Goal: Task Accomplishment & Management: Complete application form

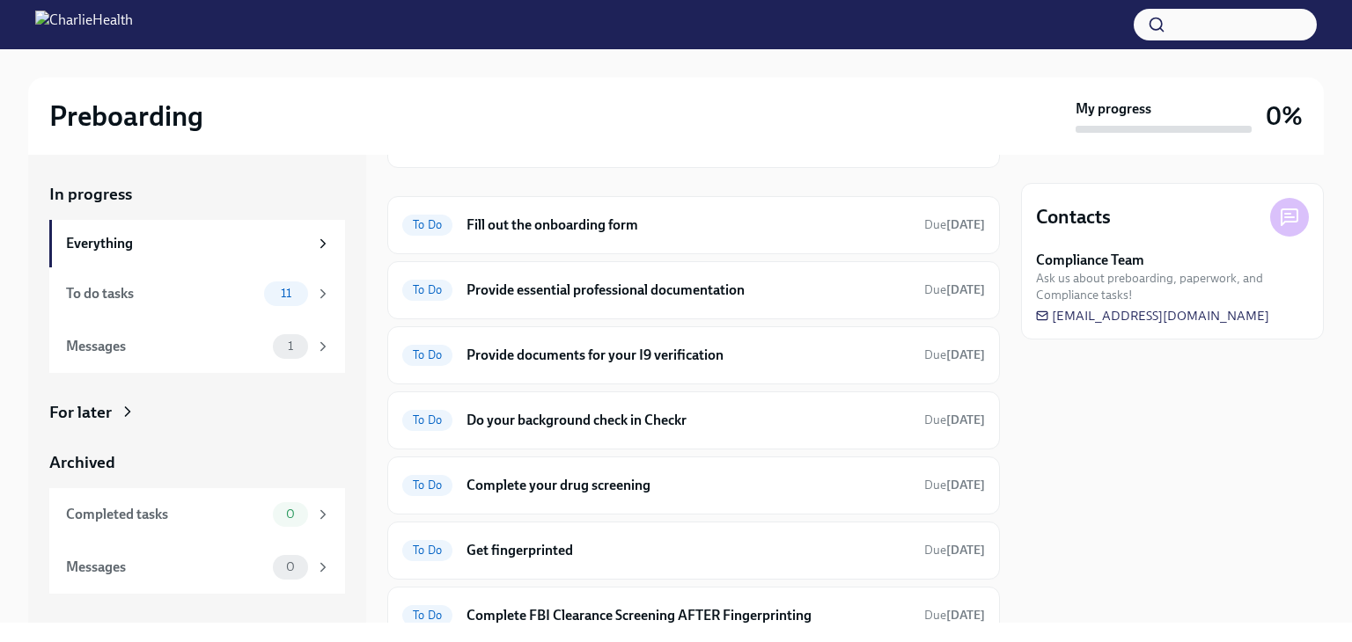
scroll to position [180, 0]
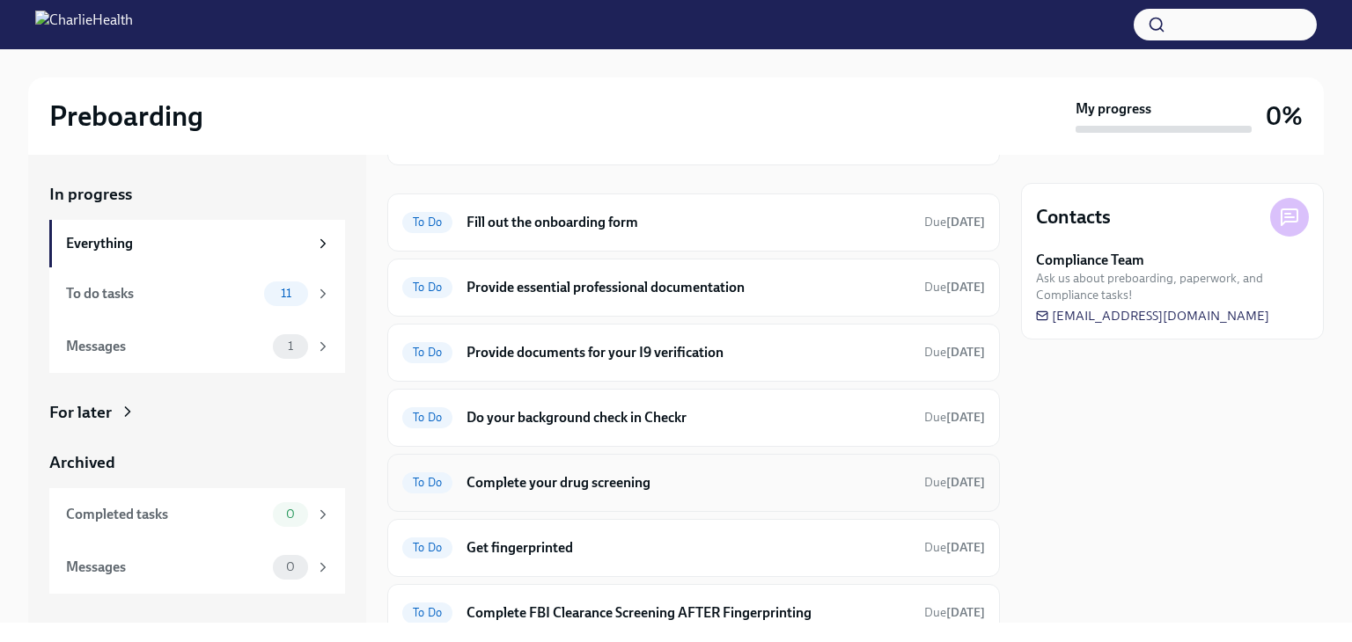
click at [440, 482] on span "To Do" at bounding box center [427, 482] width 50 height 13
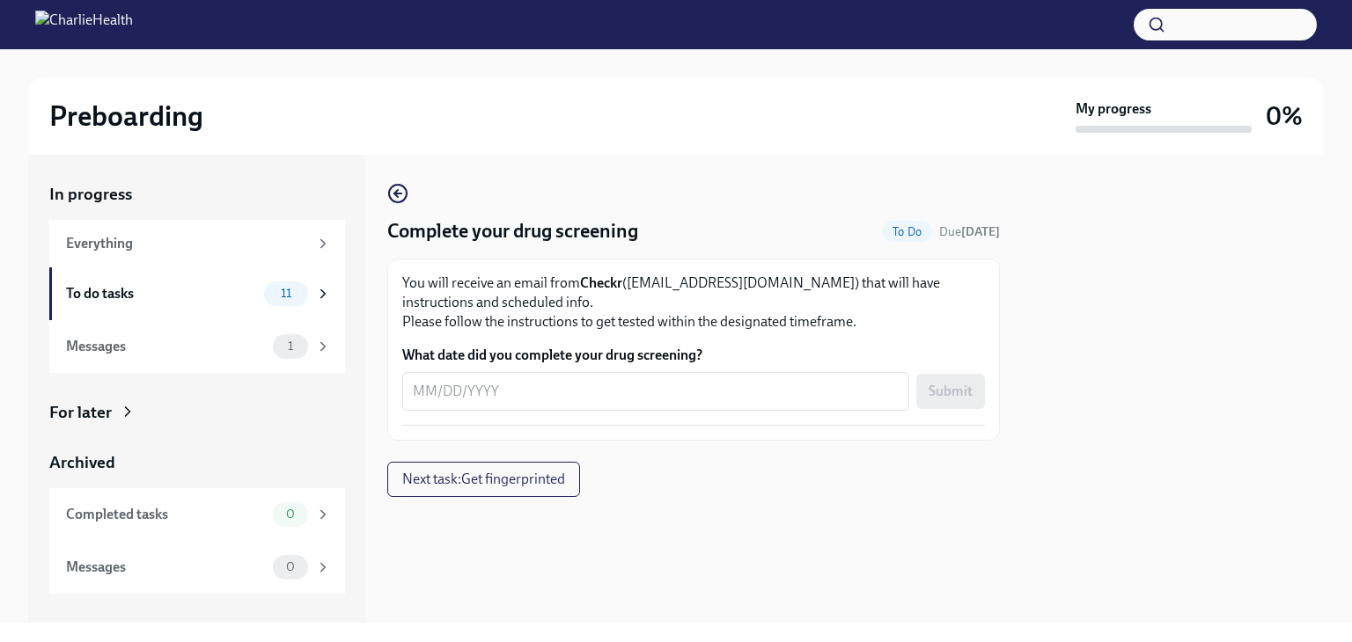
click at [644, 413] on div "You will receive an email from Checkr (support@checkr.com) that will have instr…" at bounding box center [693, 350] width 583 height 152
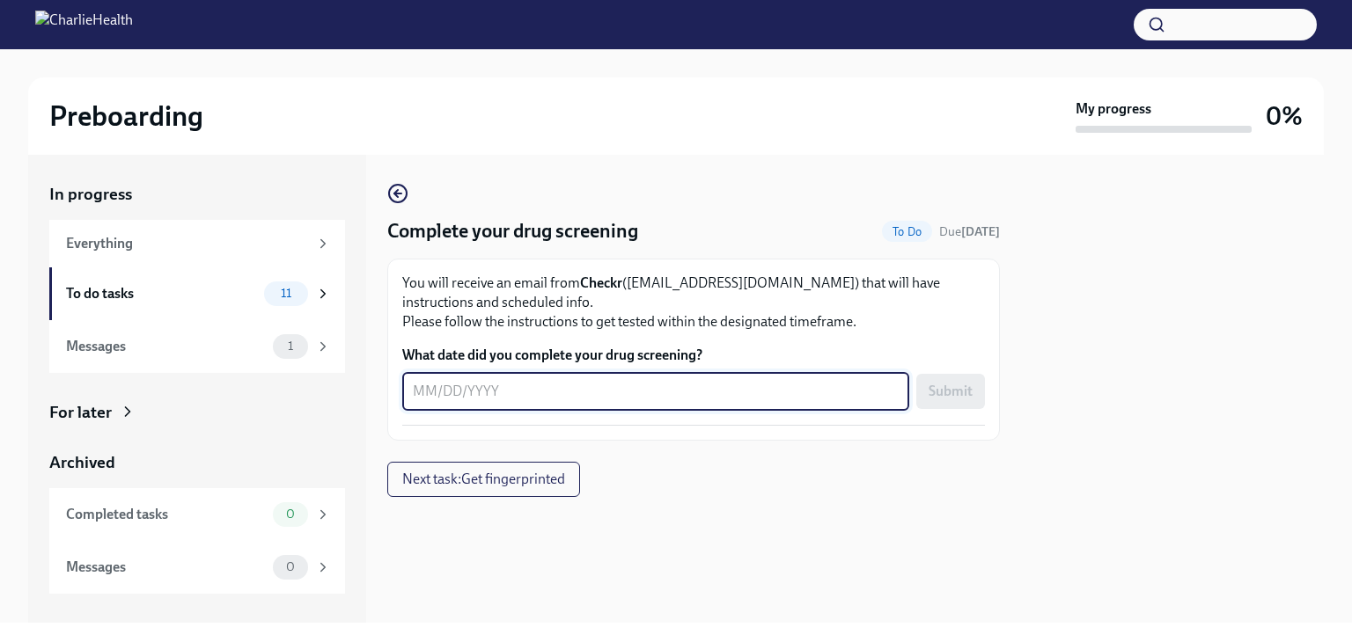
click at [624, 385] on textarea "What date did you complete your drug screening?" at bounding box center [656, 391] width 486 height 21
type textarea "0"
type textarea "08/28/2025"
click at [955, 401] on button "Submit" at bounding box center [950, 391] width 69 height 35
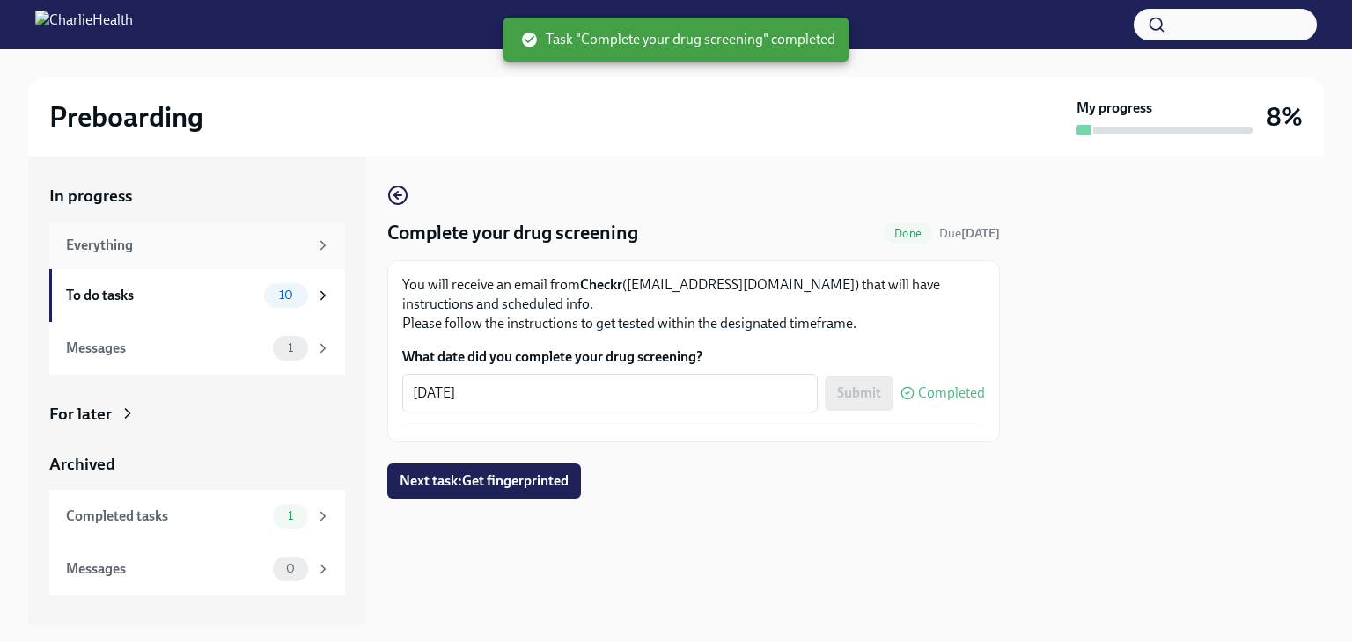
click at [201, 253] on div "Everything" at bounding box center [187, 245] width 242 height 19
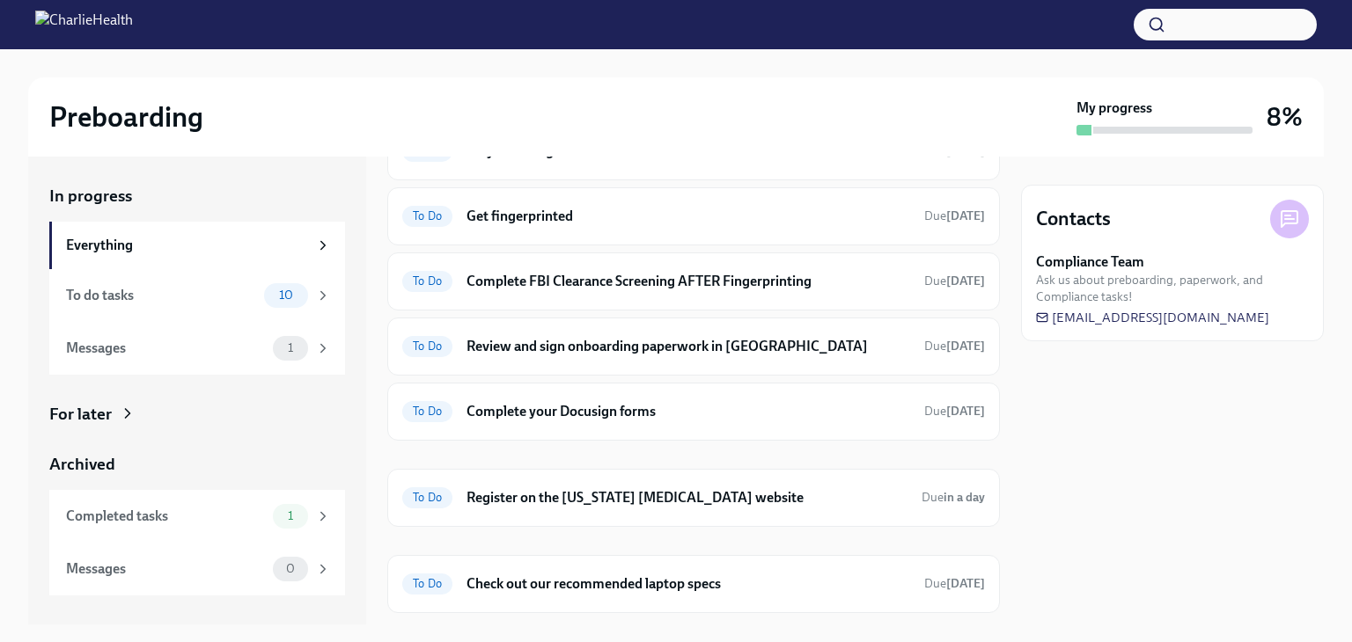
scroll to position [488, 0]
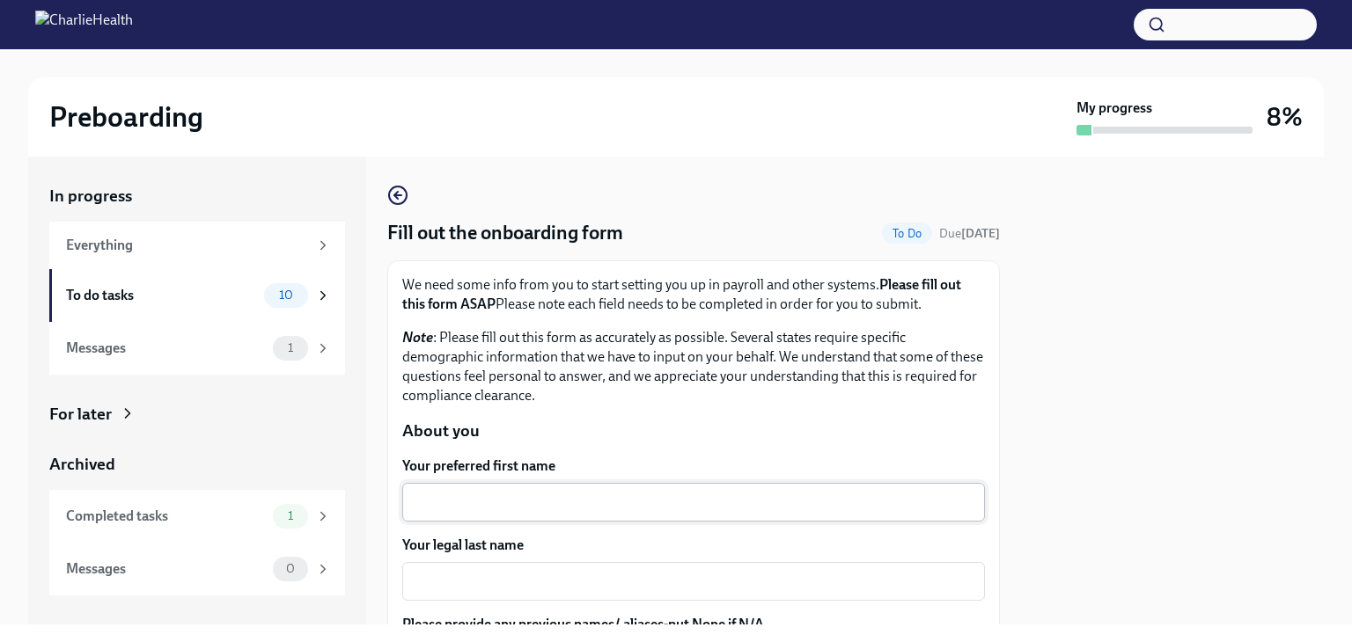
click at [852, 500] on textarea "Your preferred first name" at bounding box center [693, 502] width 561 height 21
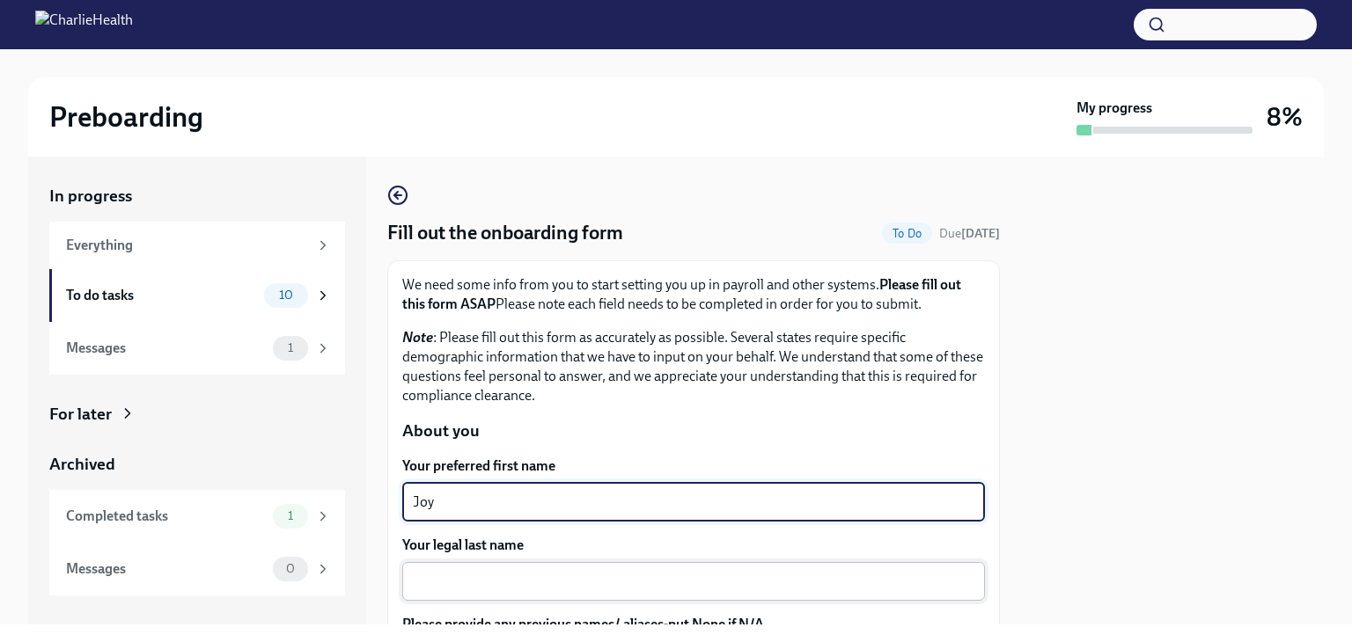
type textarea "Joy"
click at [775, 572] on textarea "Your legal last name" at bounding box center [693, 581] width 561 height 21
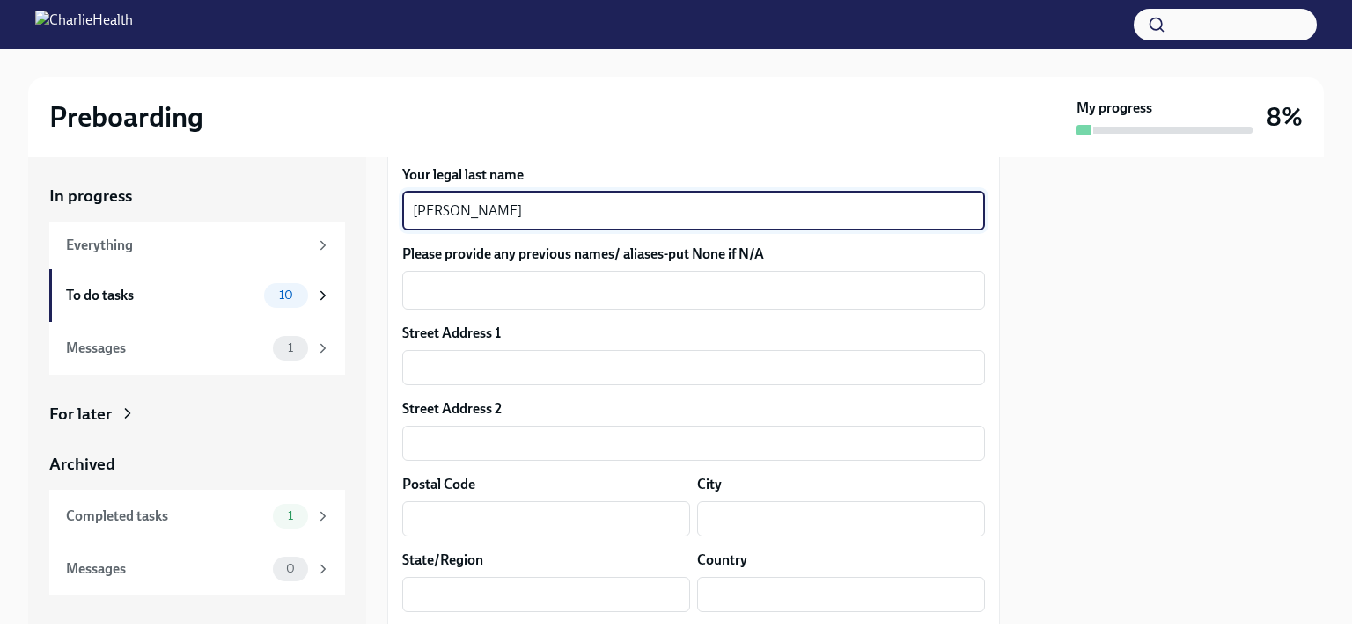
scroll to position [426, 0]
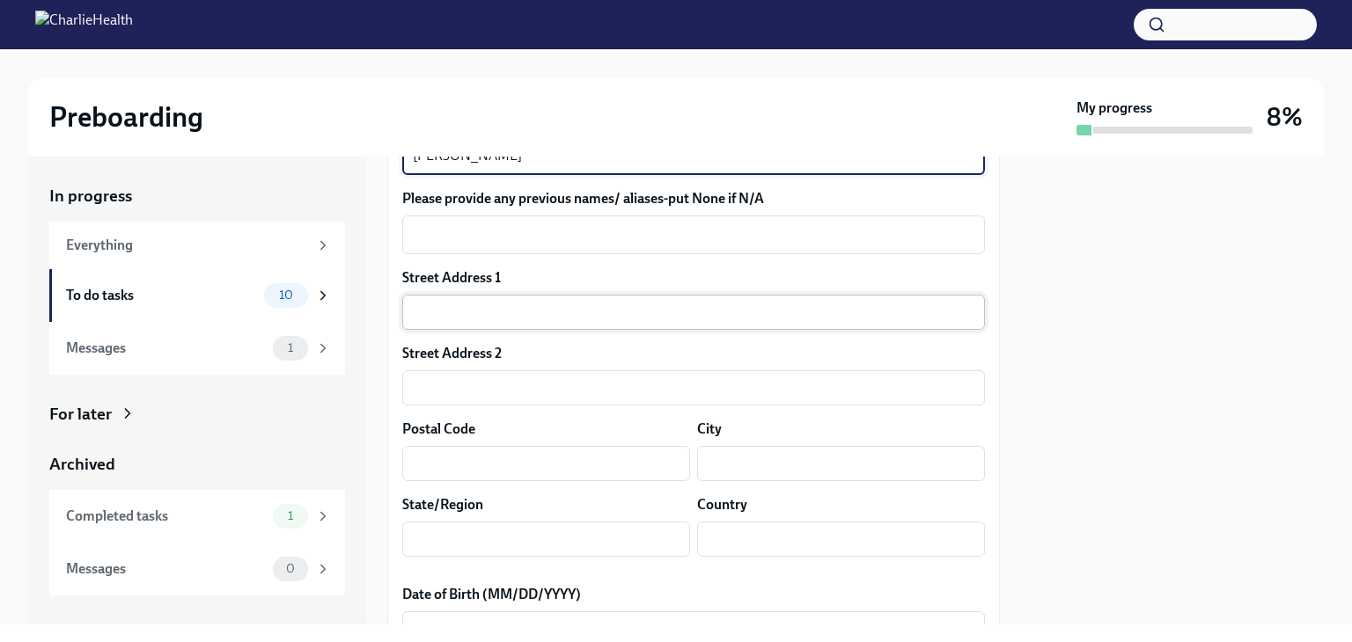
type textarea "[PERSON_NAME]"
click at [816, 305] on input "text" at bounding box center [693, 312] width 583 height 35
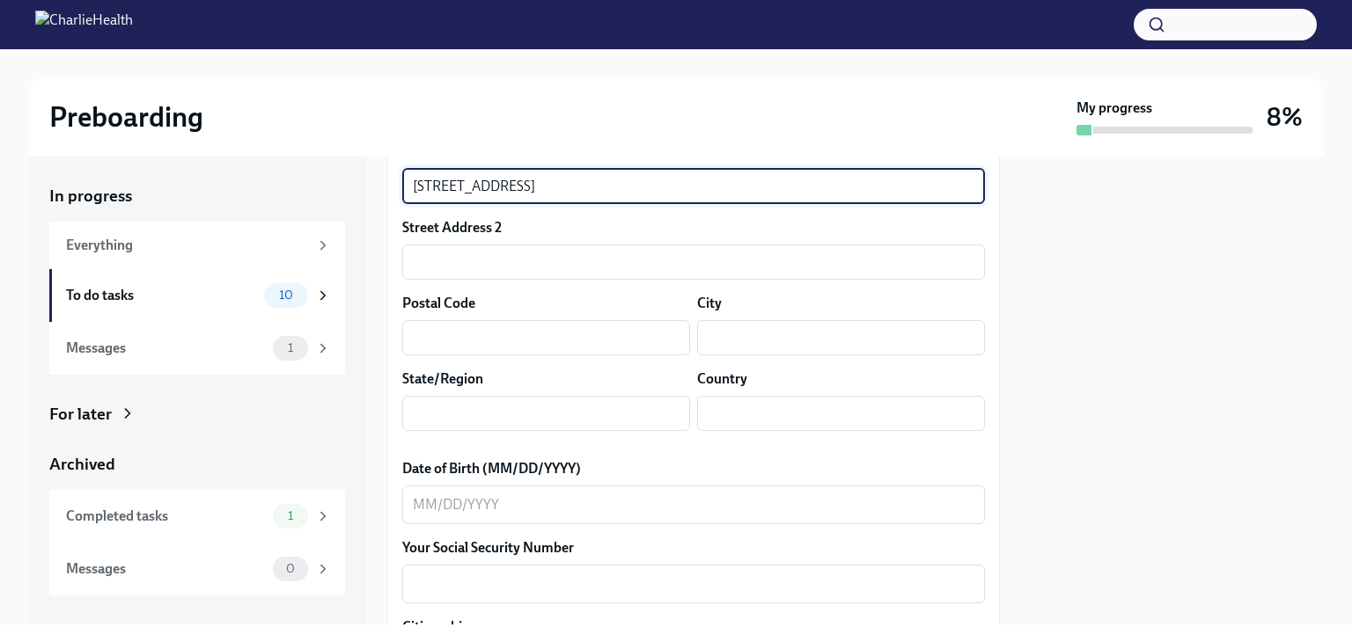
scroll to position [554, 0]
type input "[STREET_ADDRESS]"
click at [621, 340] on input "text" at bounding box center [546, 335] width 288 height 35
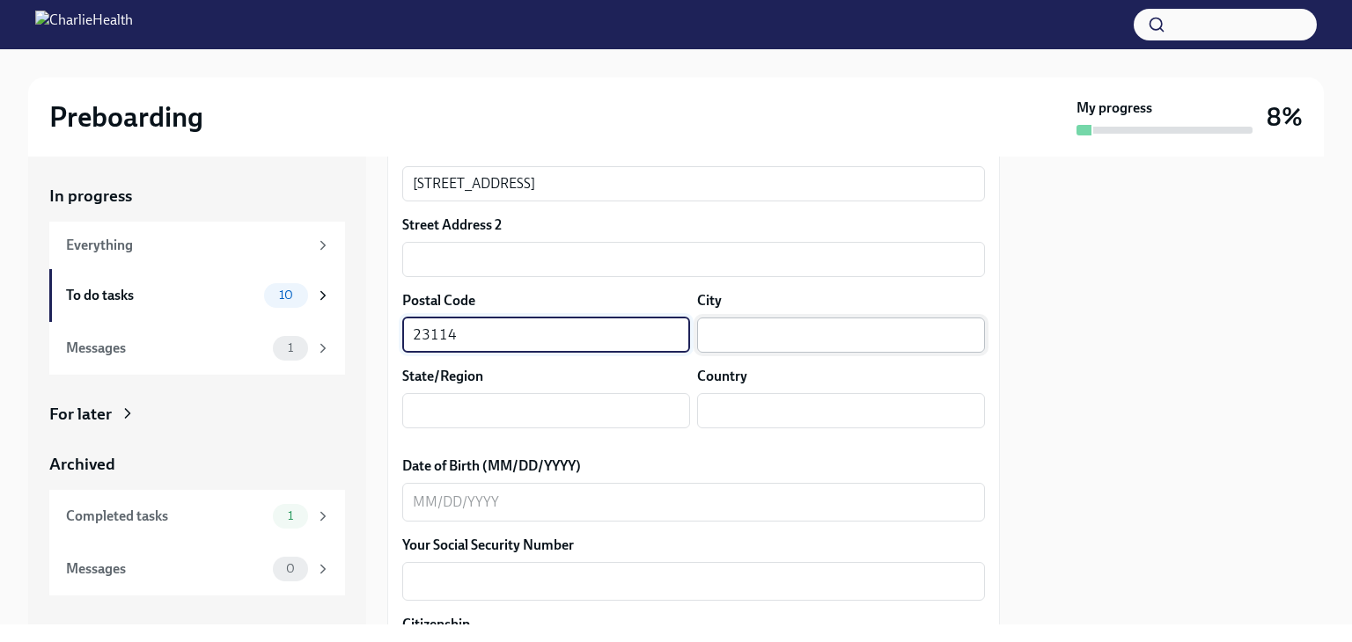
type input "23114"
click at [822, 338] on input "text" at bounding box center [841, 335] width 288 height 35
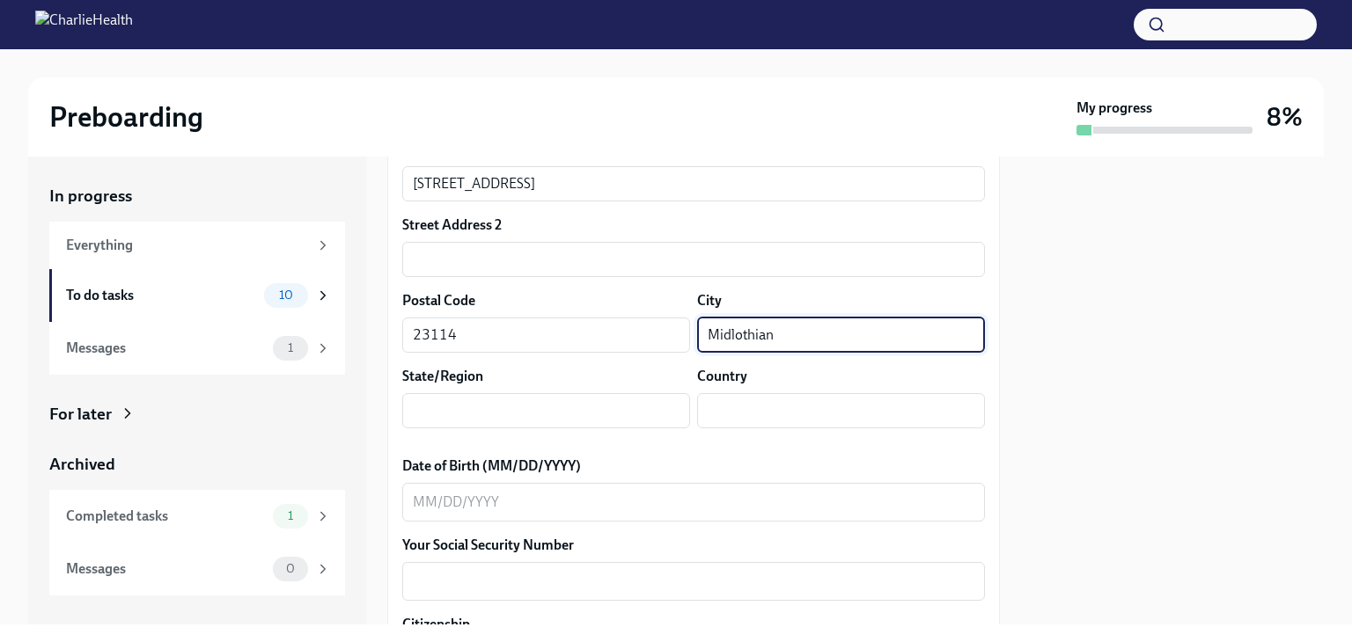
type input "Midlothian"
click at [591, 416] on input "text" at bounding box center [546, 410] width 288 height 35
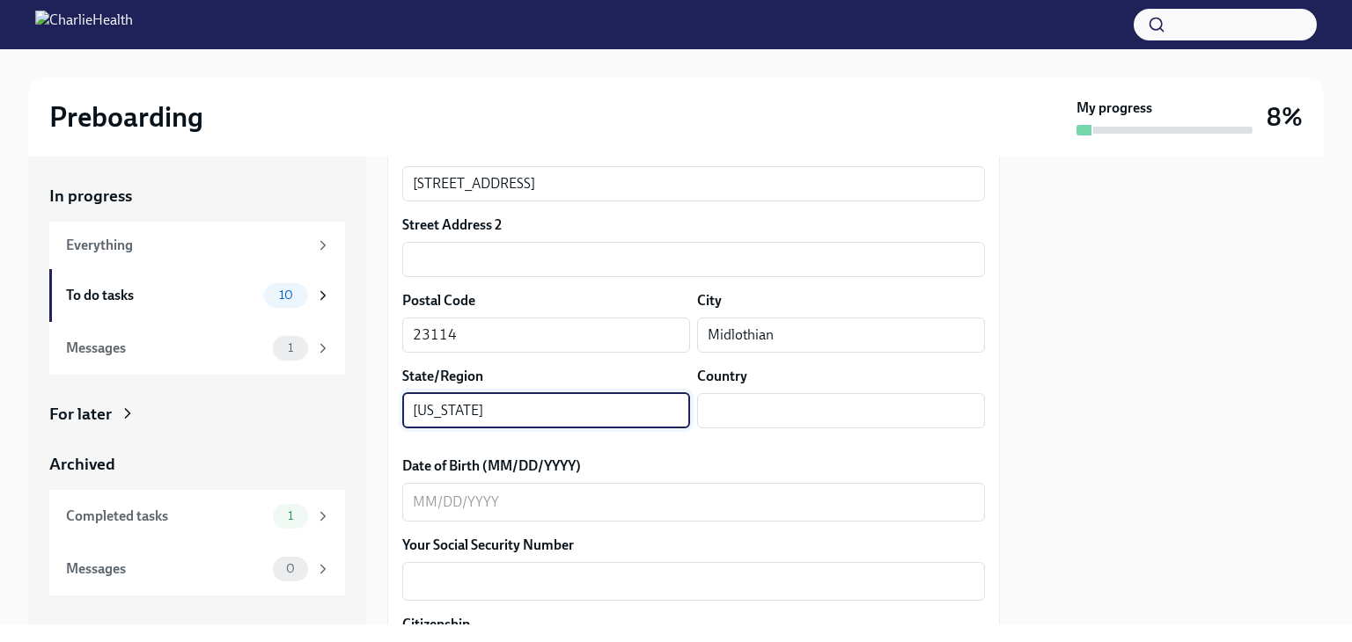
type input "[US_STATE]"
click at [834, 417] on input "text" at bounding box center [841, 410] width 288 height 35
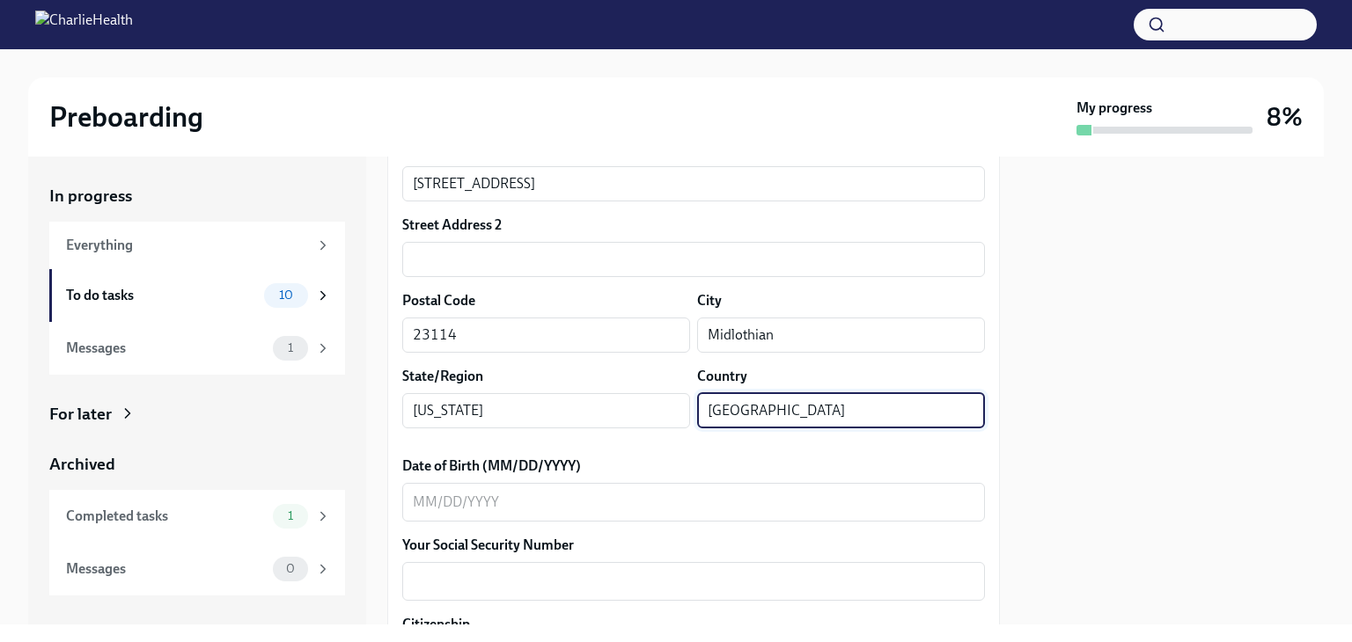
type input "[GEOGRAPHIC_DATA]"
click at [714, 493] on textarea "Date of Birth (MM/DD/YYYY)" at bounding box center [693, 502] width 561 height 21
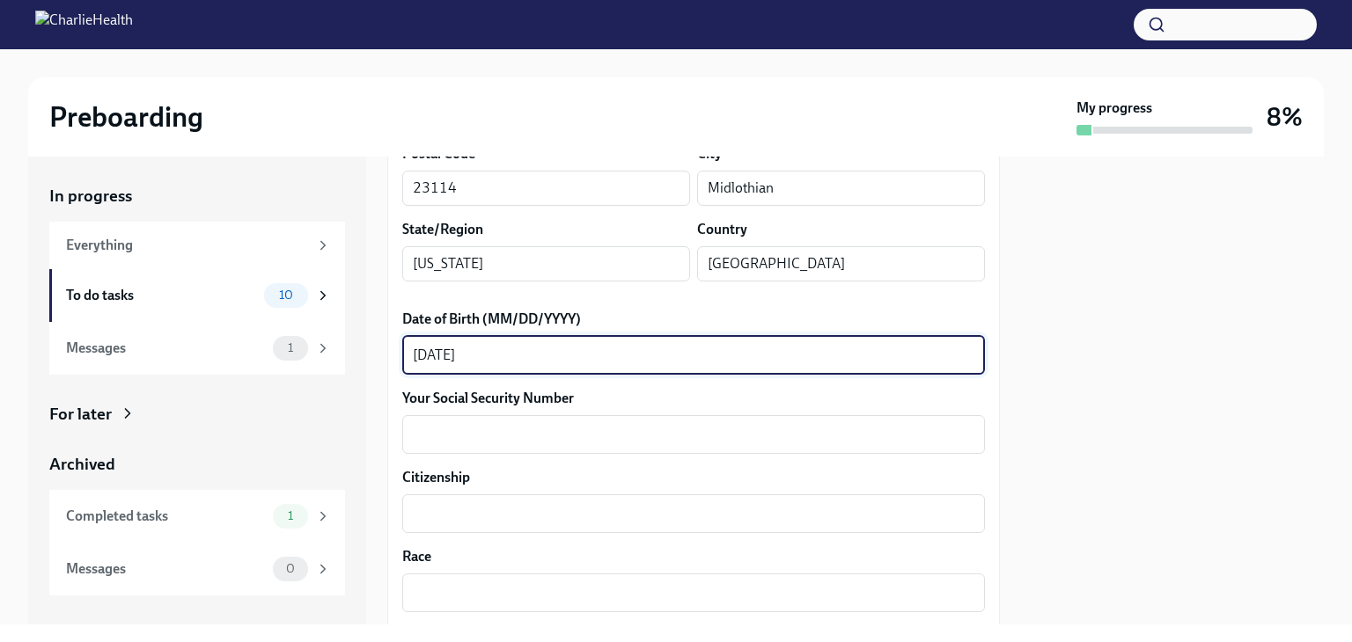
scroll to position [704, 0]
type textarea "[DATE]"
click at [760, 422] on textarea "Your Social Security Number" at bounding box center [693, 432] width 561 height 21
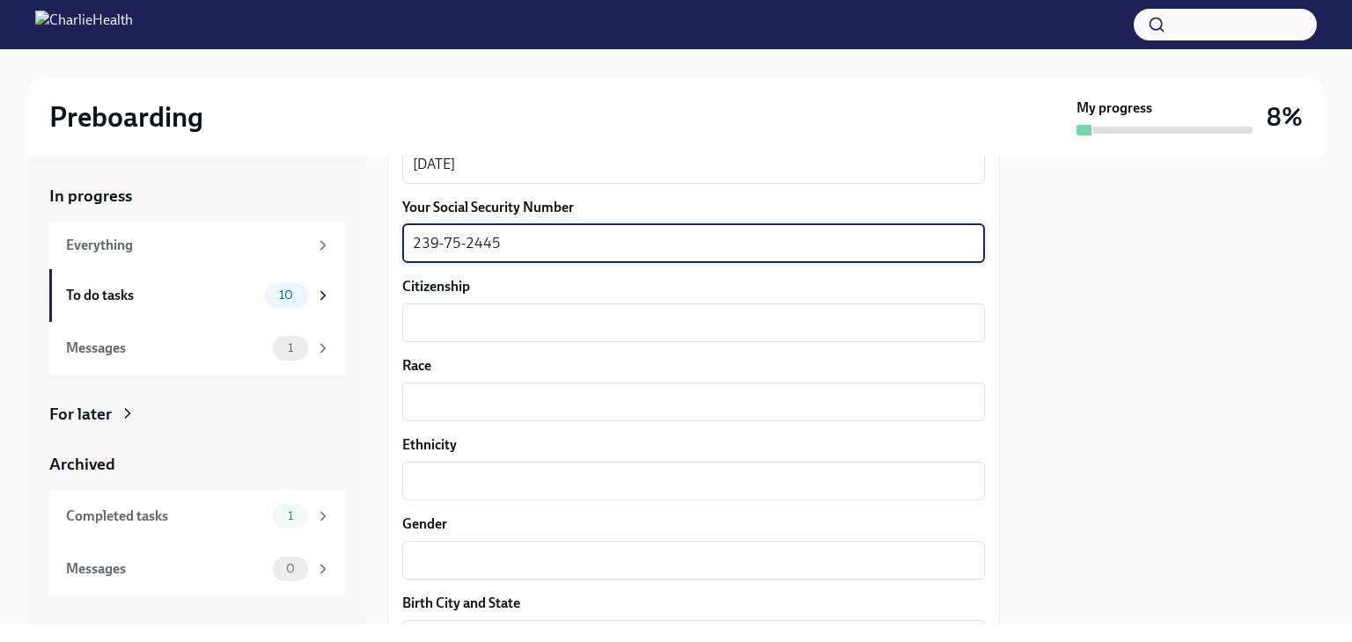
scroll to position [902, 0]
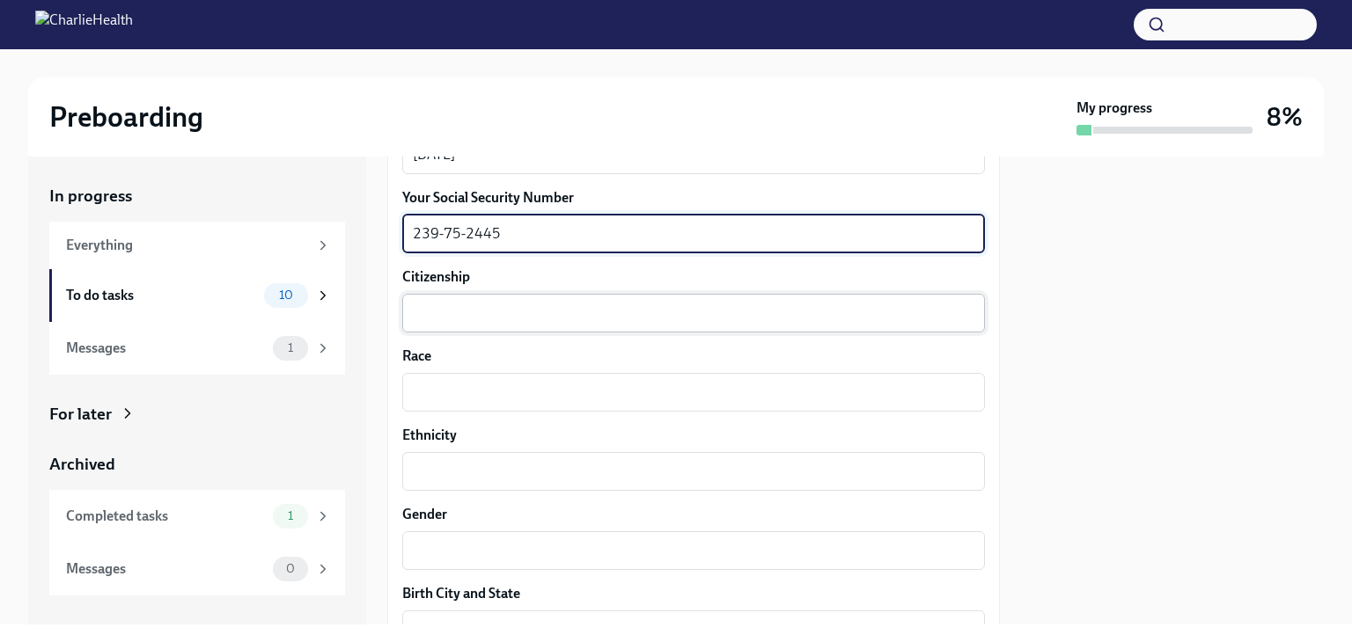
type textarea "239-75-2445"
click at [803, 317] on textarea "Citizenship" at bounding box center [693, 313] width 561 height 21
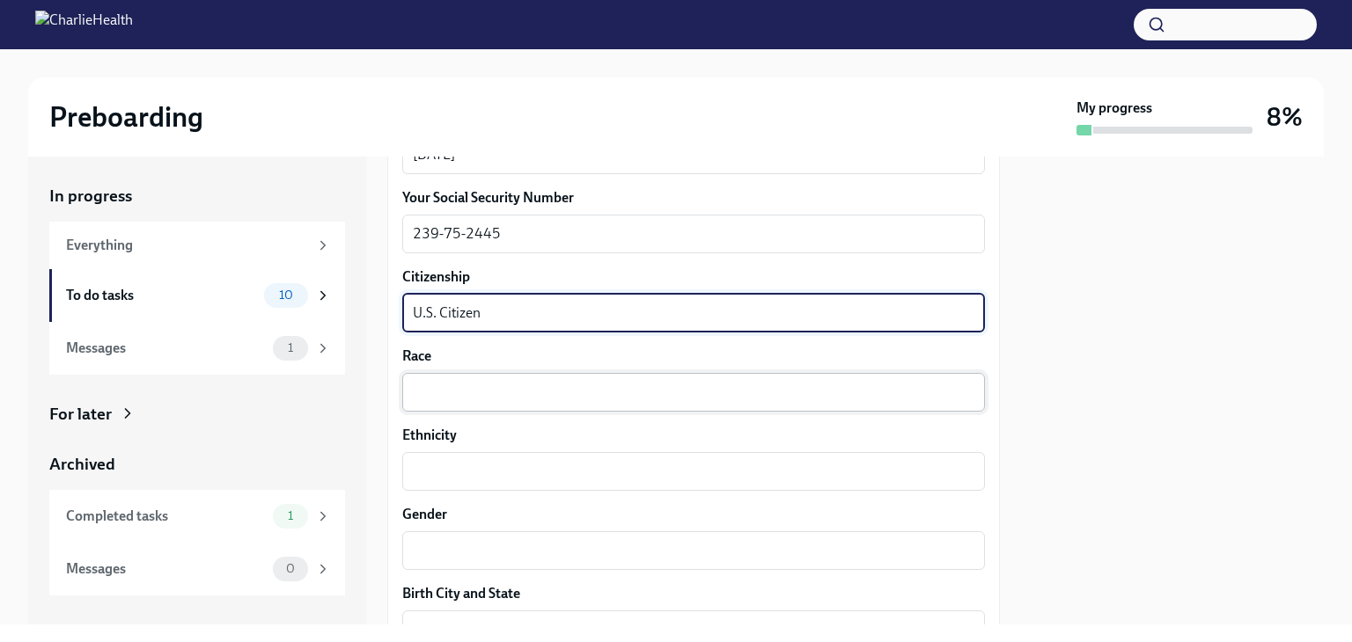
type textarea "U.S. Citizen"
click at [812, 375] on div "x ​" at bounding box center [693, 392] width 583 height 39
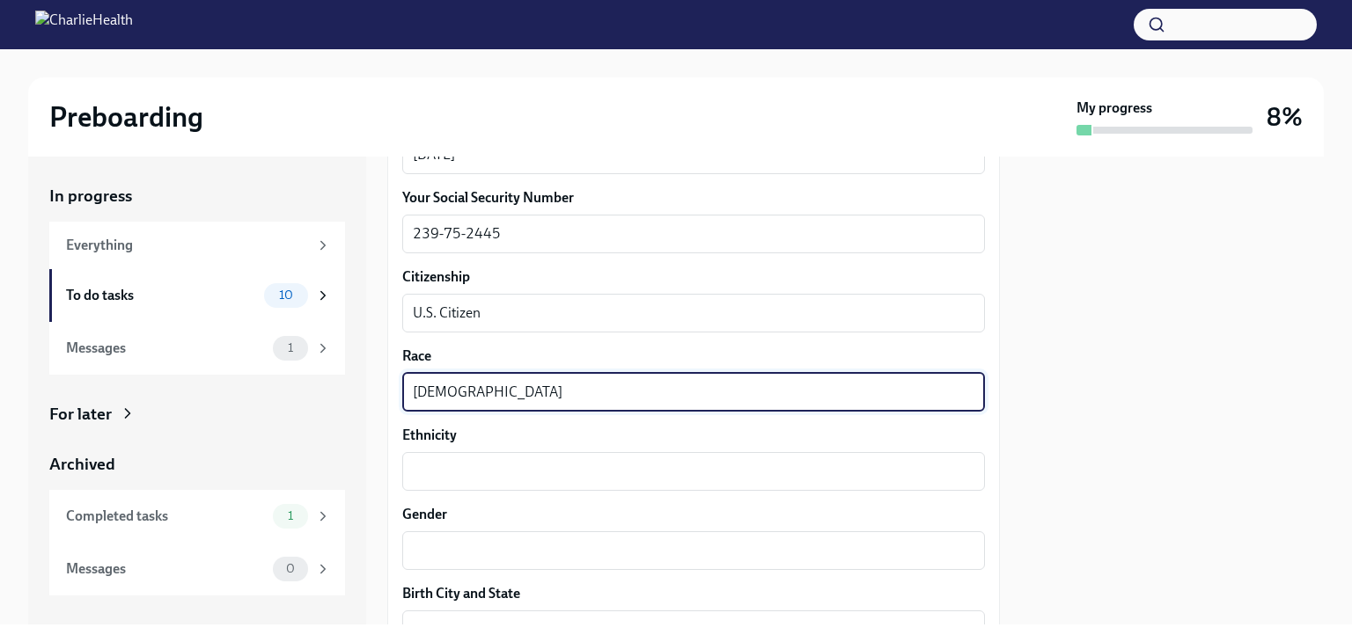
type textarea "[DEMOGRAPHIC_DATA]"
click at [744, 532] on div "x ​" at bounding box center [693, 551] width 583 height 39
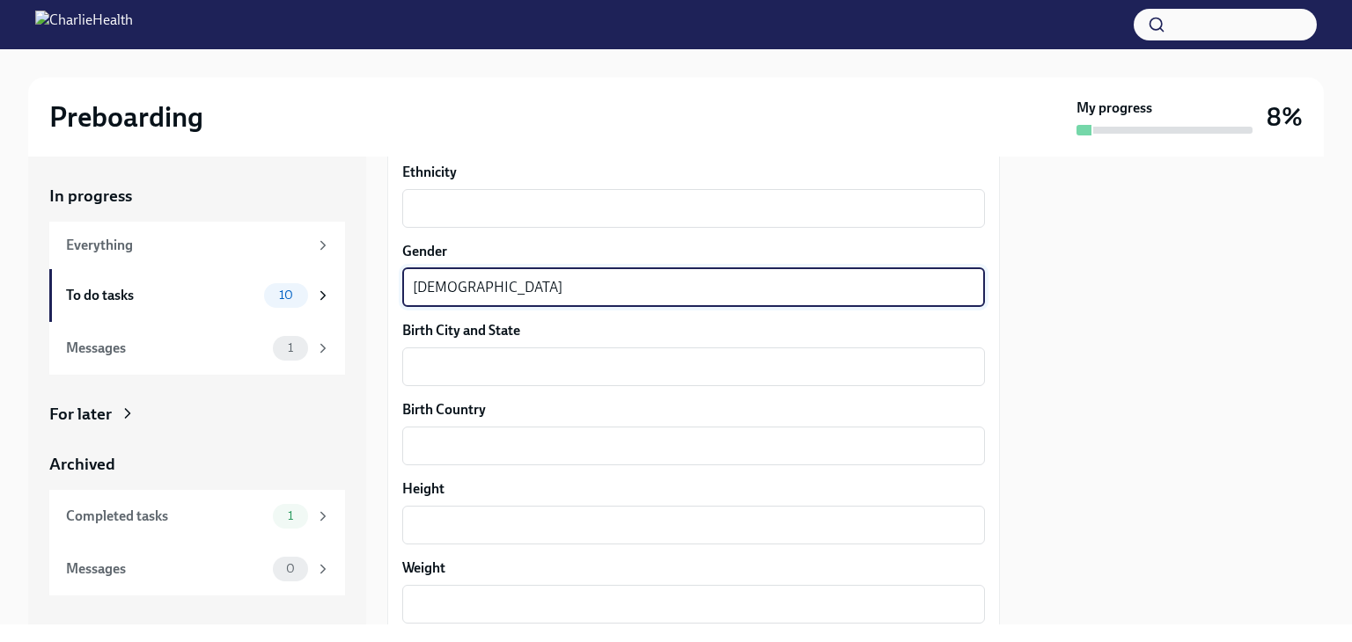
scroll to position [1172, 0]
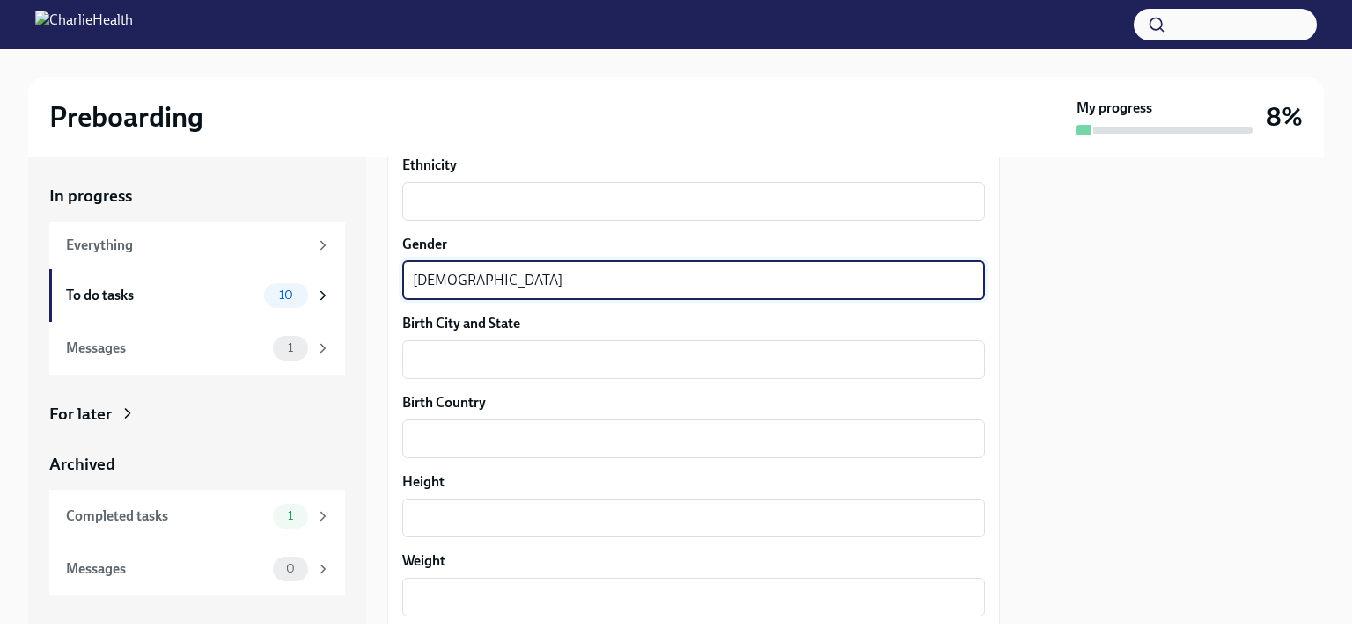
type textarea "[DEMOGRAPHIC_DATA]"
click at [754, 359] on textarea "Birth City and State" at bounding box center [693, 359] width 561 height 21
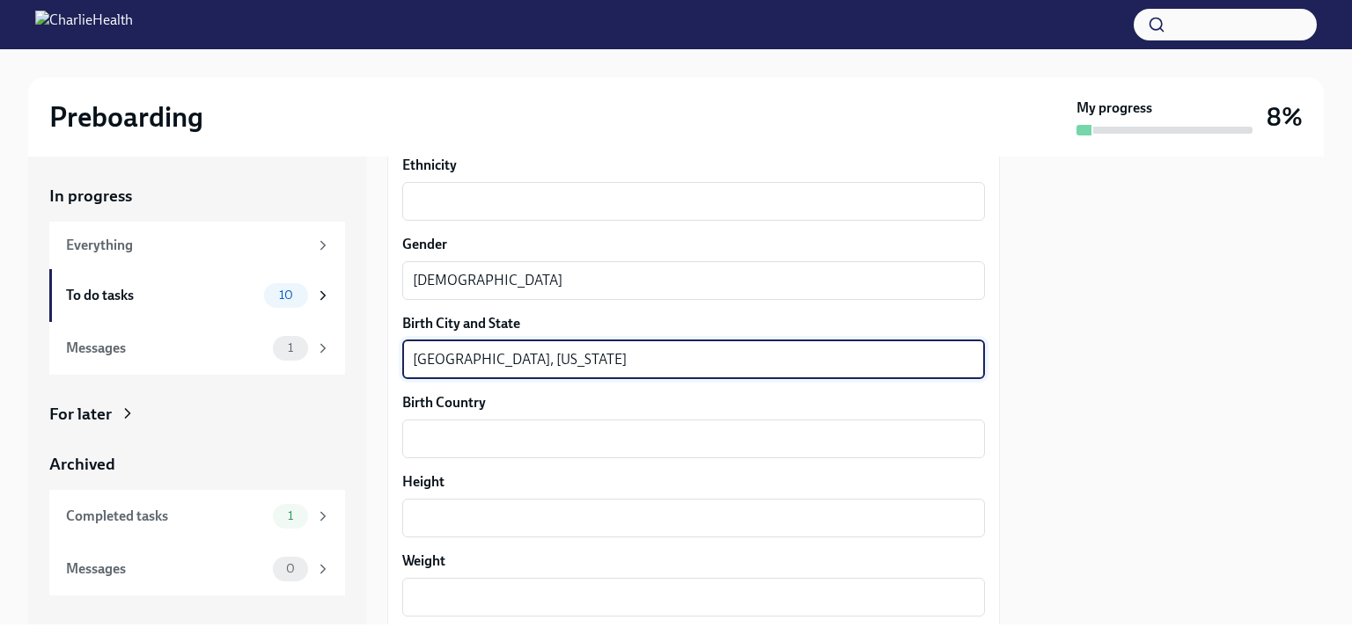
type textarea "[GEOGRAPHIC_DATA], [US_STATE]"
click at [773, 455] on div "x ​" at bounding box center [693, 439] width 583 height 39
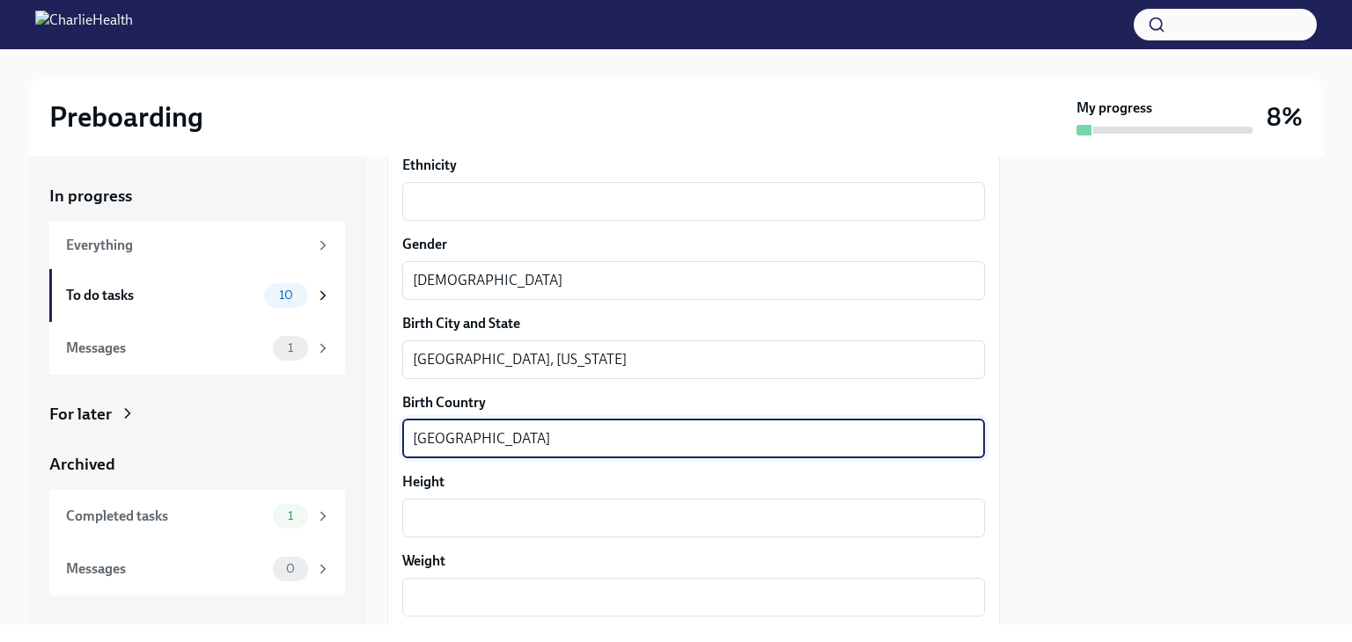
type textarea "[GEOGRAPHIC_DATA]"
click at [693, 513] on textarea "Height" at bounding box center [693, 518] width 561 height 21
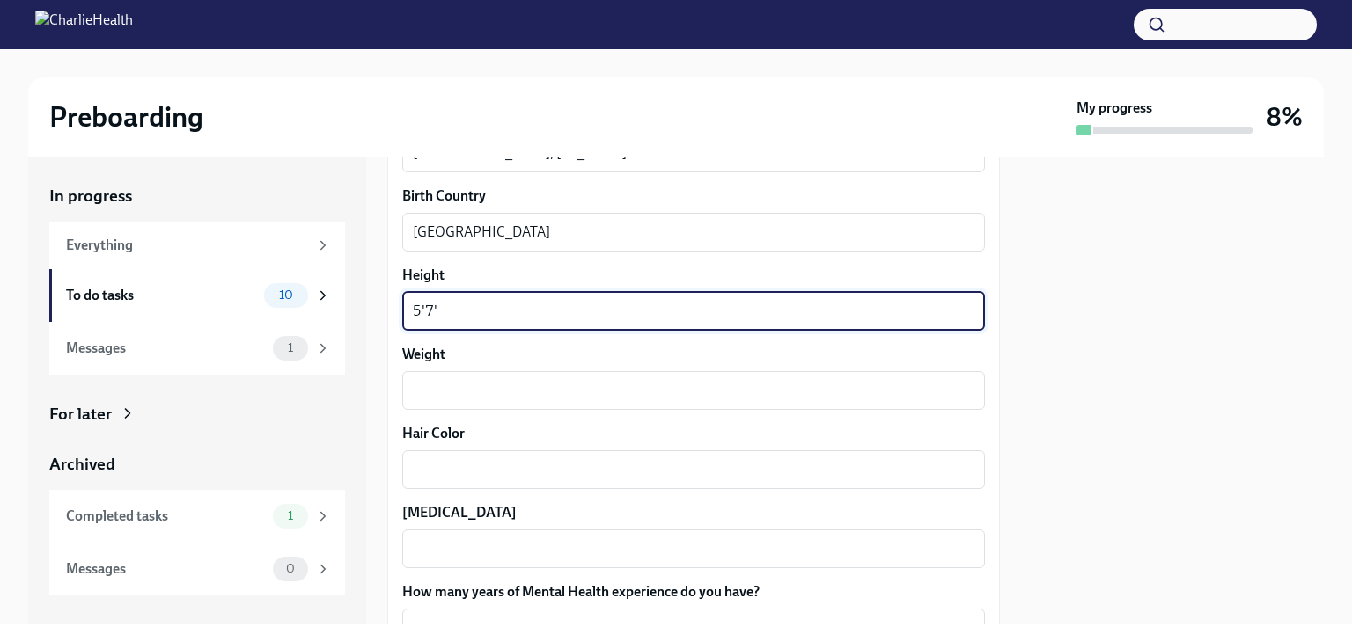
scroll to position [1391, 0]
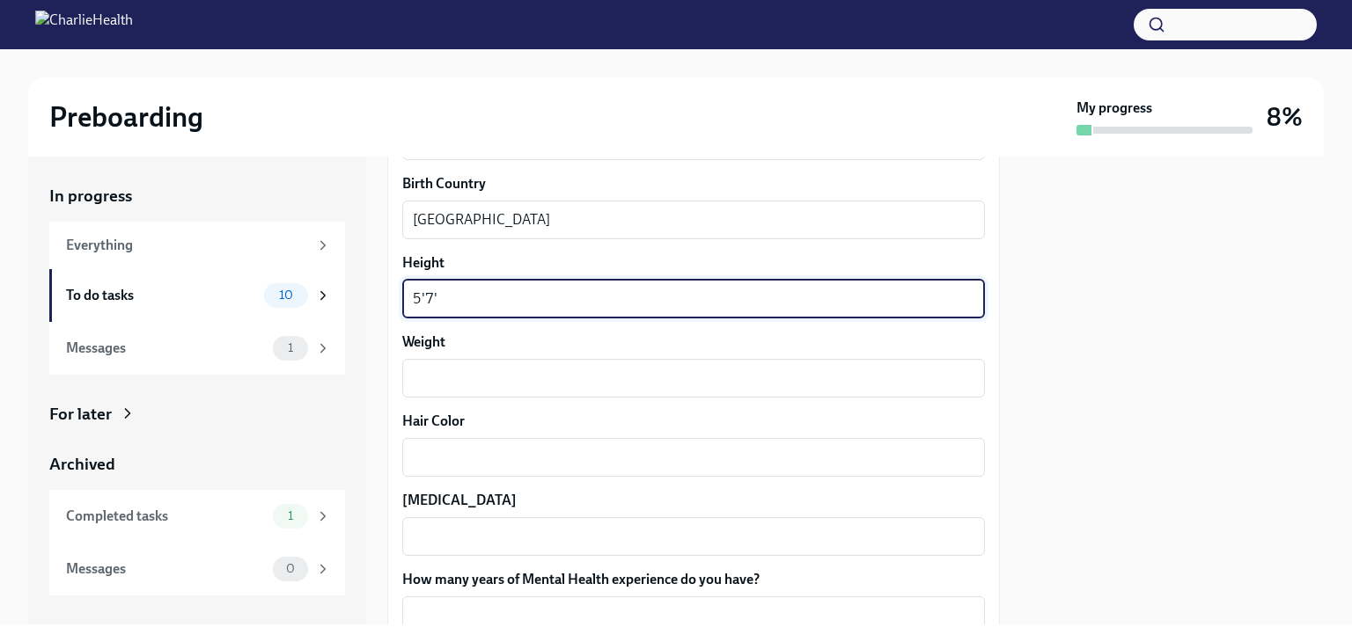
type textarea "5'7'"
click at [717, 372] on textarea "Weight" at bounding box center [693, 378] width 561 height 21
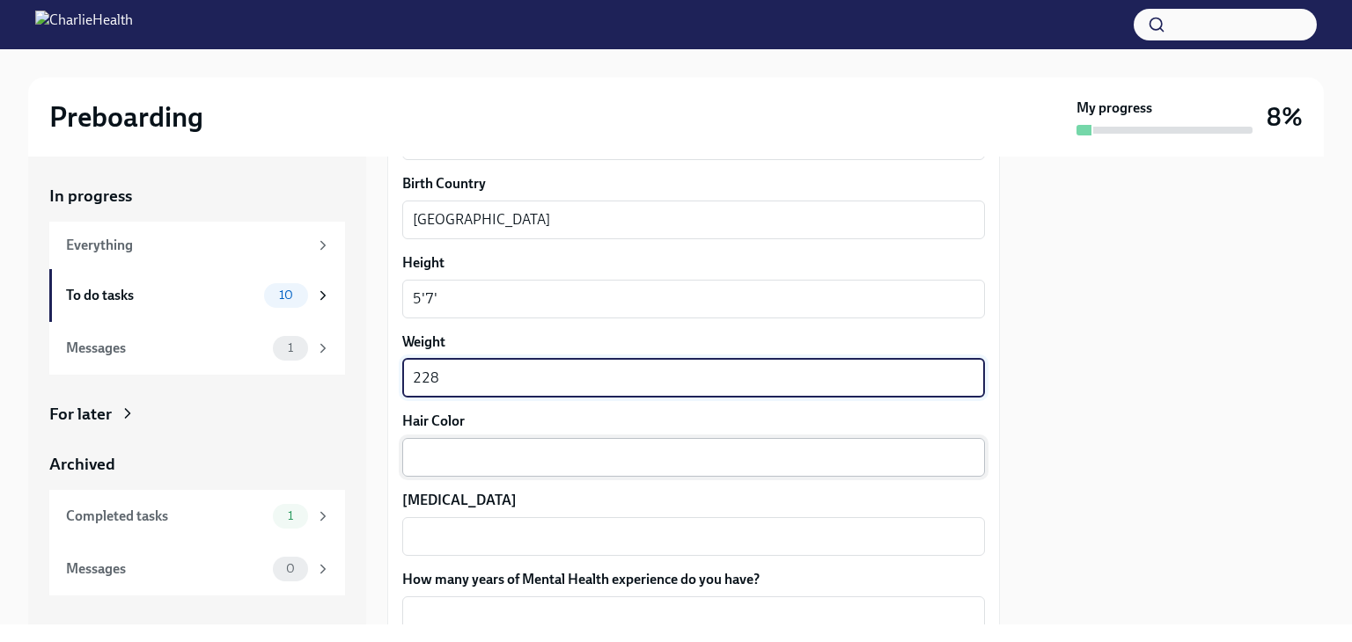
type textarea "228"
click at [790, 458] on textarea "Hair Color" at bounding box center [693, 457] width 561 height 21
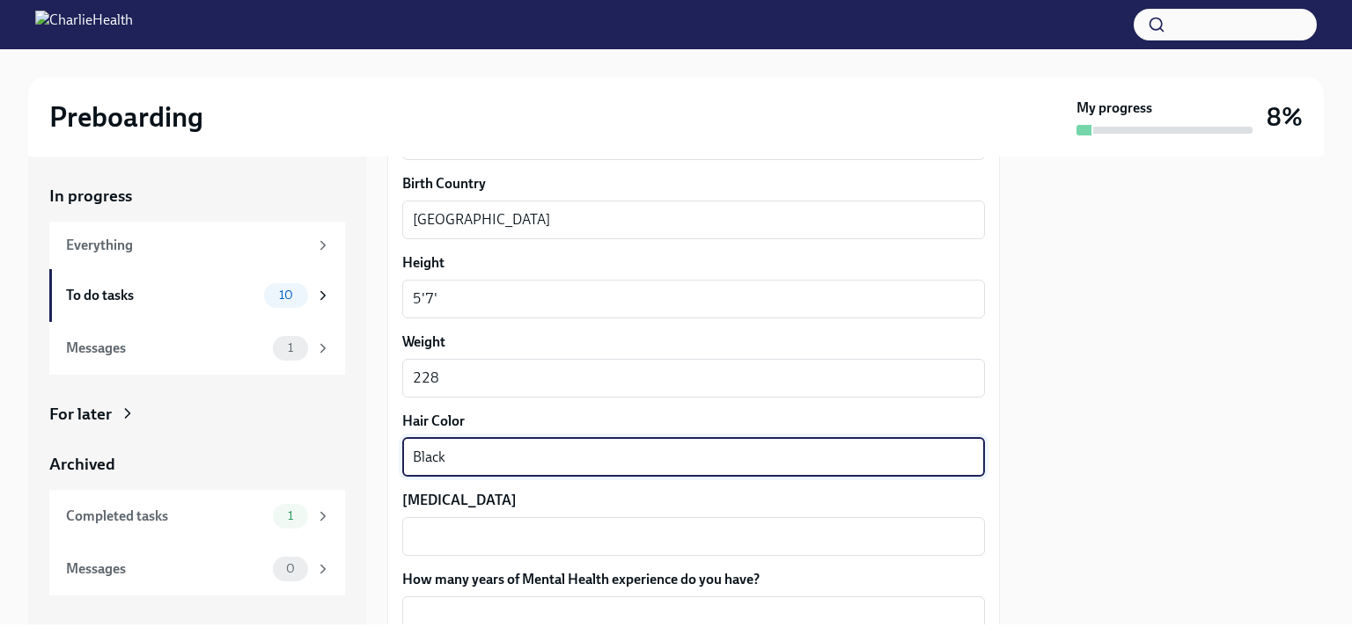
type textarea "Black"
click at [771, 544] on textarea "[MEDICAL_DATA]" at bounding box center [693, 536] width 561 height 21
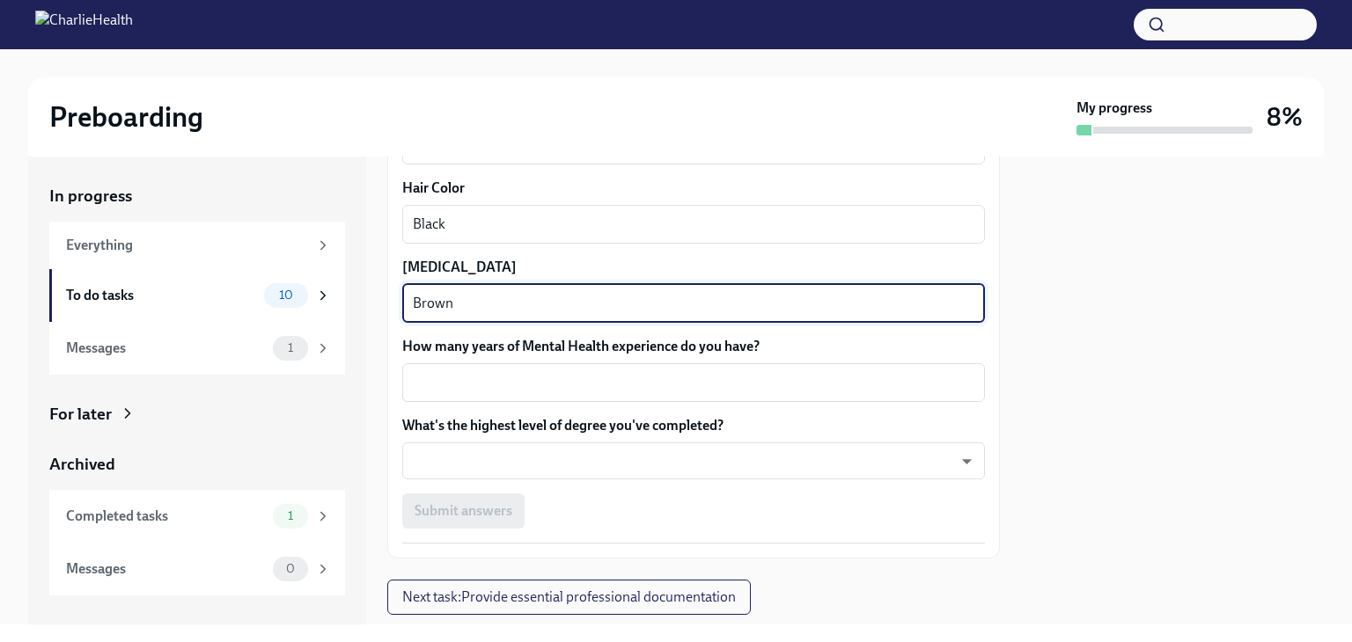
scroll to position [1670, 0]
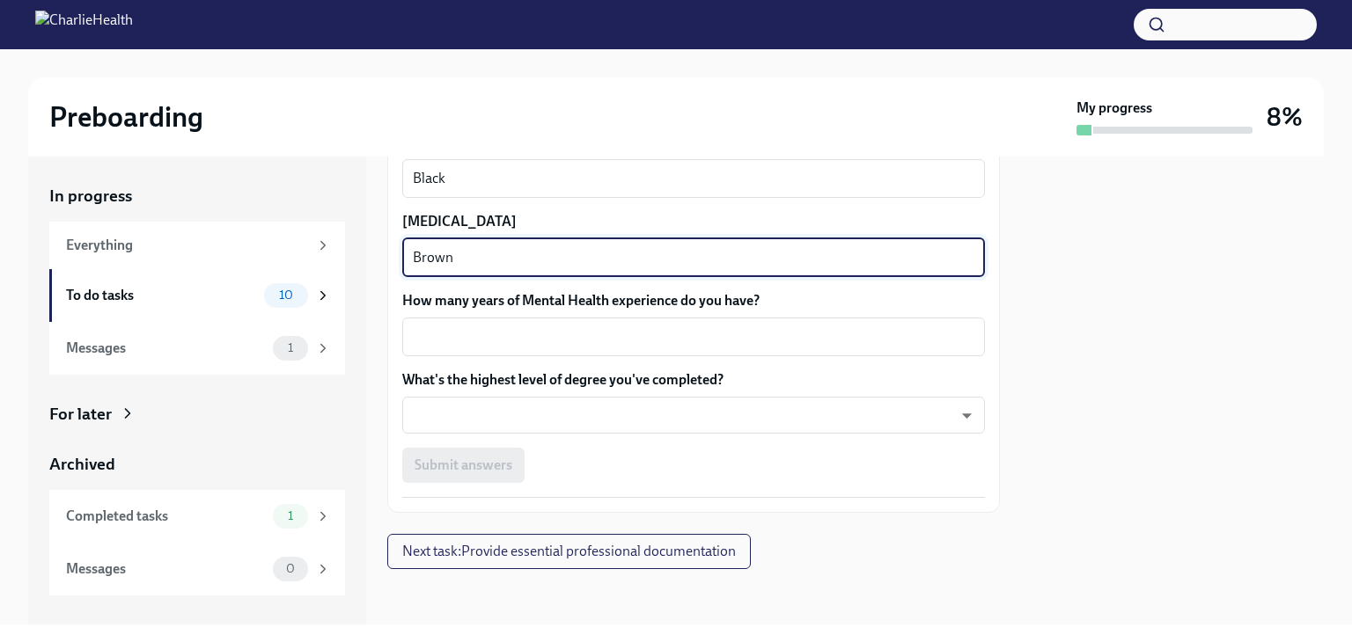
type textarea "Brown"
click at [811, 419] on body "Preboarding My progress 8% In progress Everything To do tasks 10 Messages 1 For…" at bounding box center [676, 321] width 1352 height 642
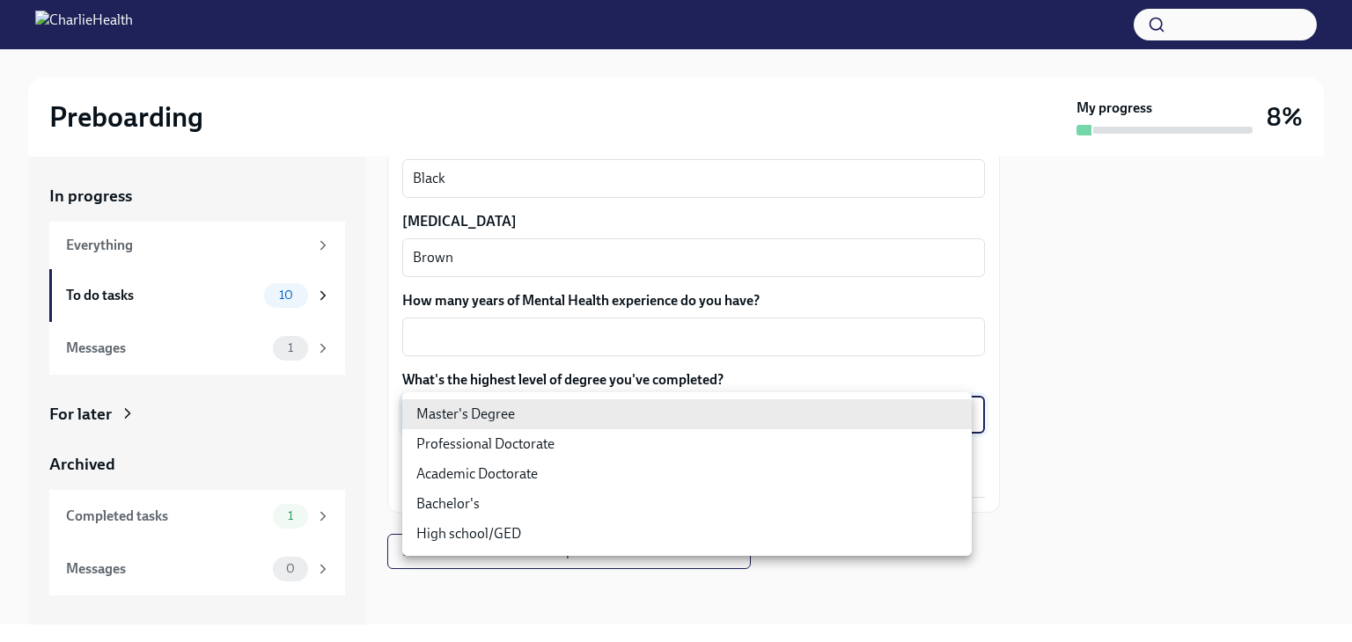
click at [579, 420] on li "Master's Degree" at bounding box center [686, 415] width 569 height 30
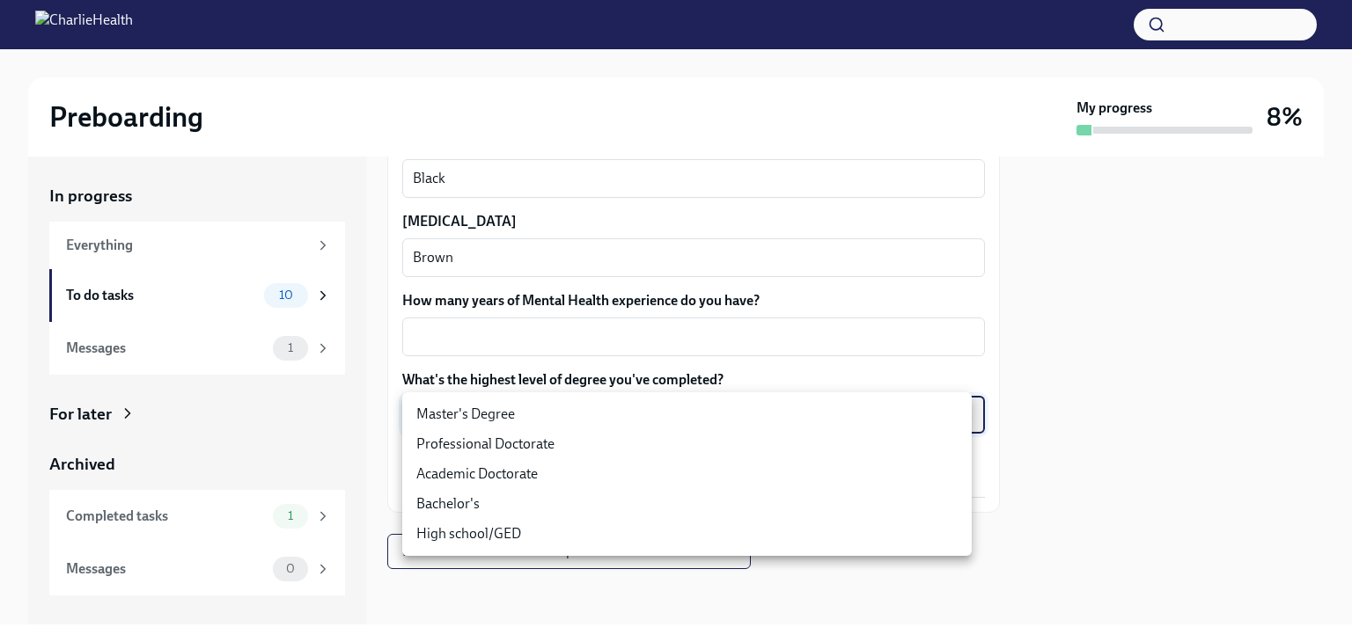
type input "2vBr-ghkD"
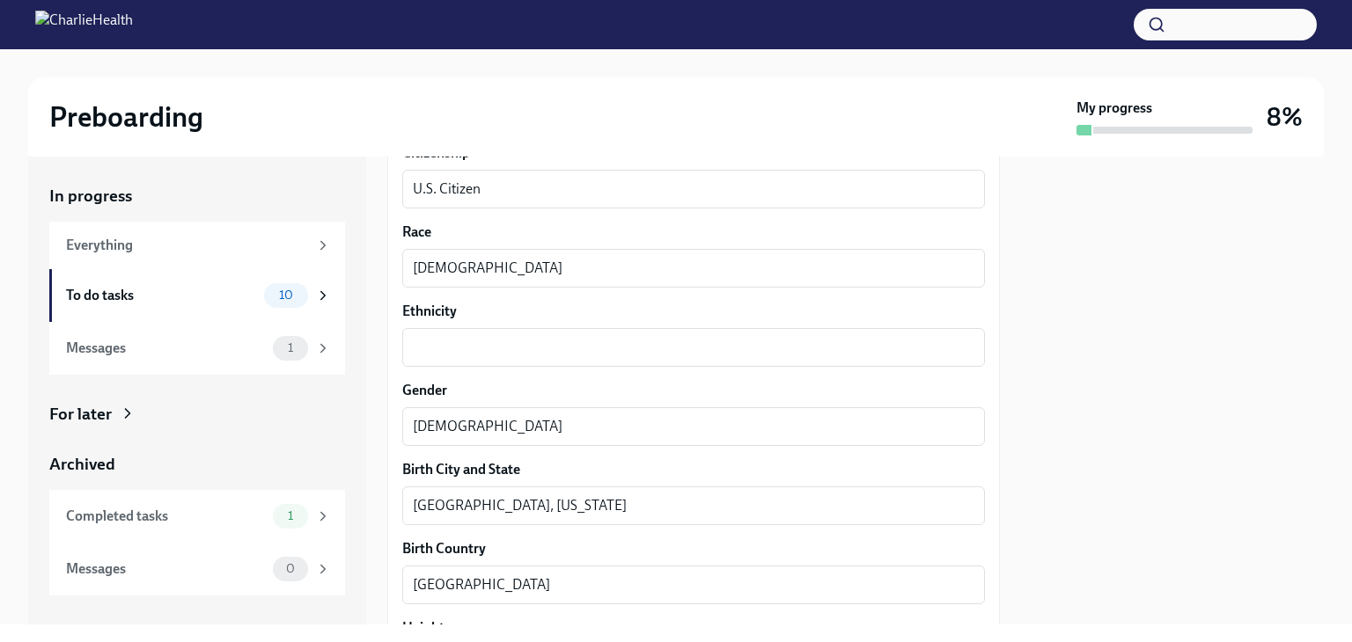
scroll to position [1012, 0]
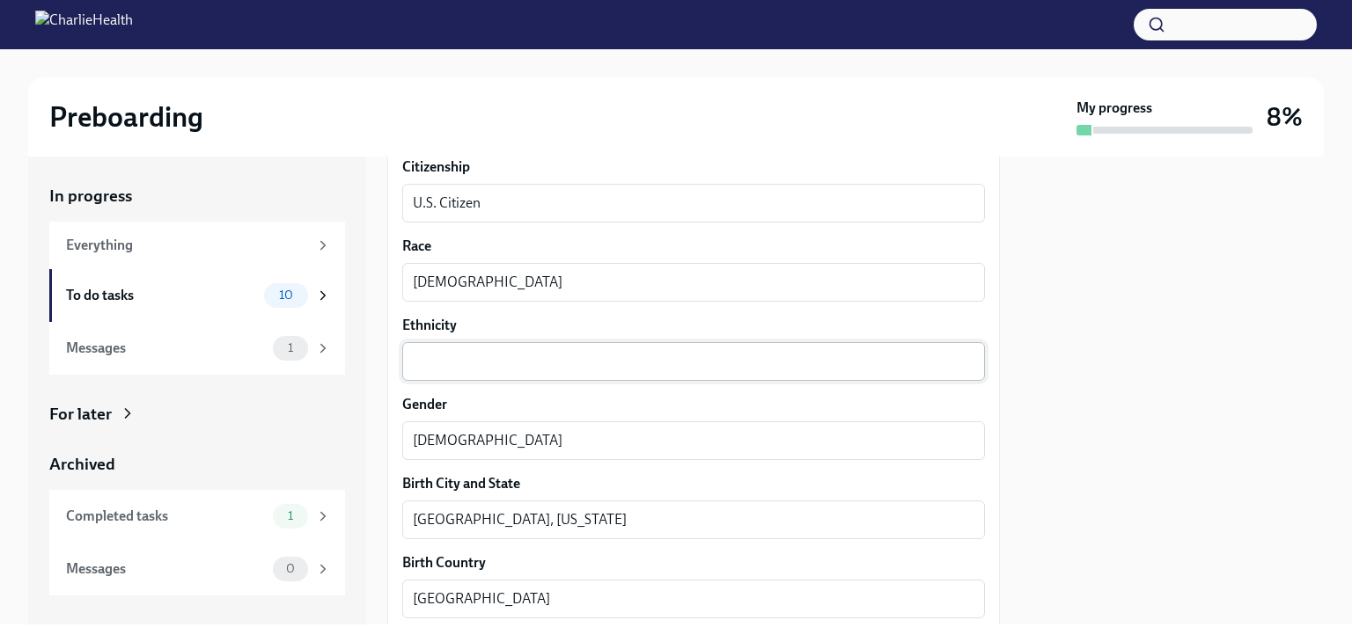
click at [766, 369] on textarea "Ethnicity" at bounding box center [693, 361] width 561 height 21
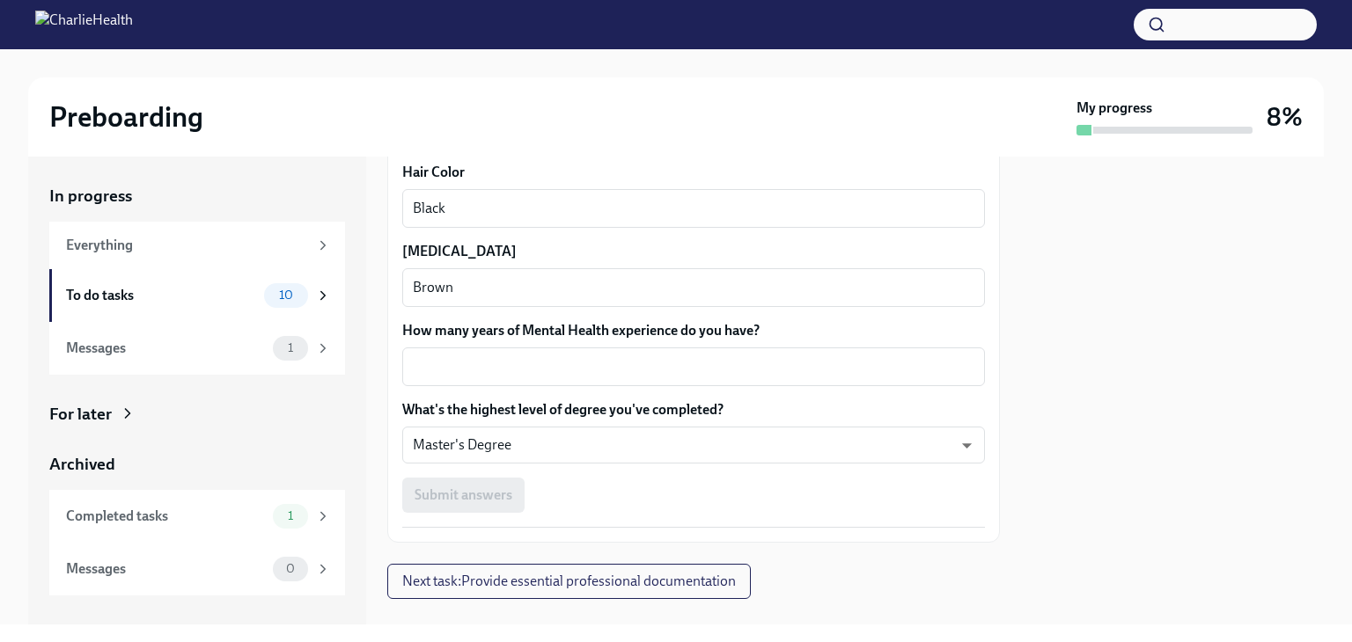
scroll to position [1670, 0]
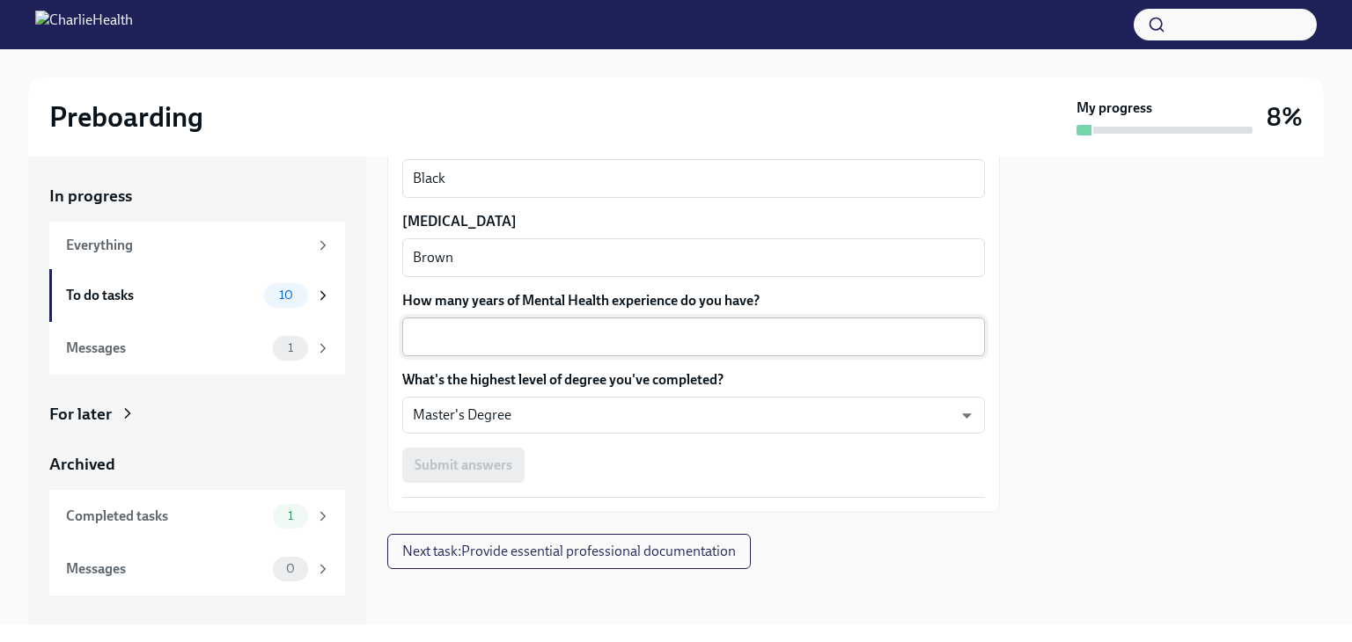
type textarea "Black"
click at [785, 341] on textarea "How many years of Mental Health experience do you have?" at bounding box center [693, 336] width 561 height 21
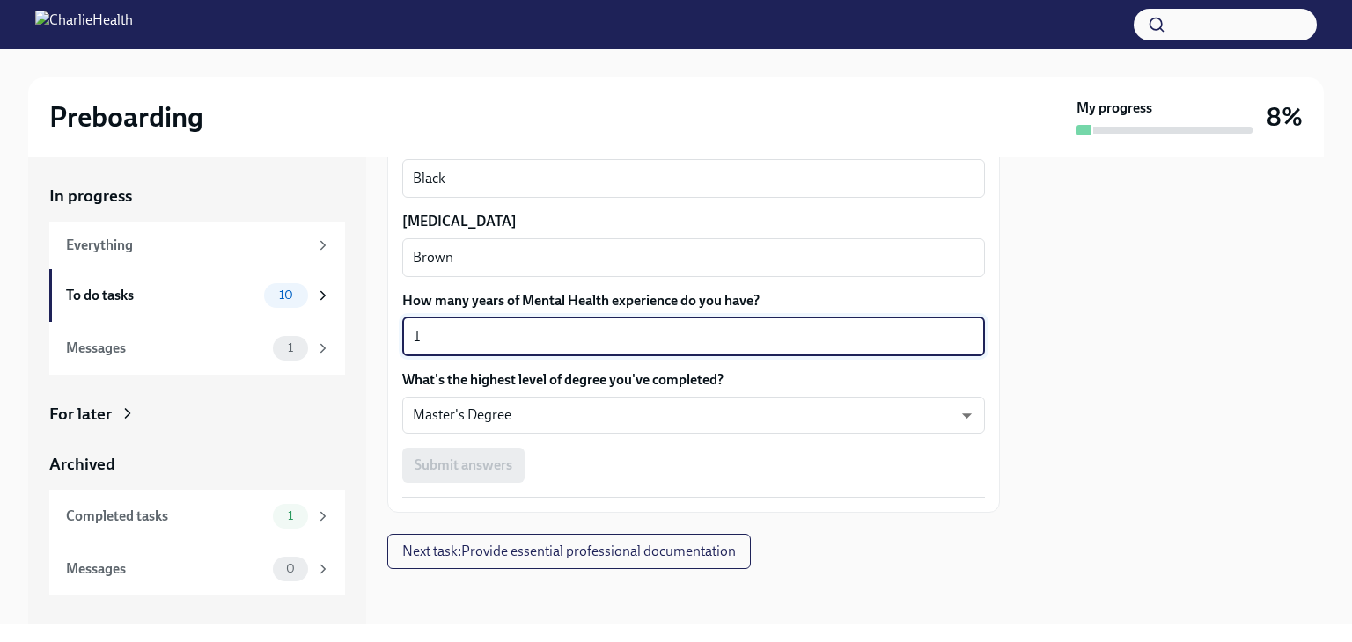
type textarea "1"
click at [781, 451] on div "Submit answers" at bounding box center [693, 465] width 583 height 35
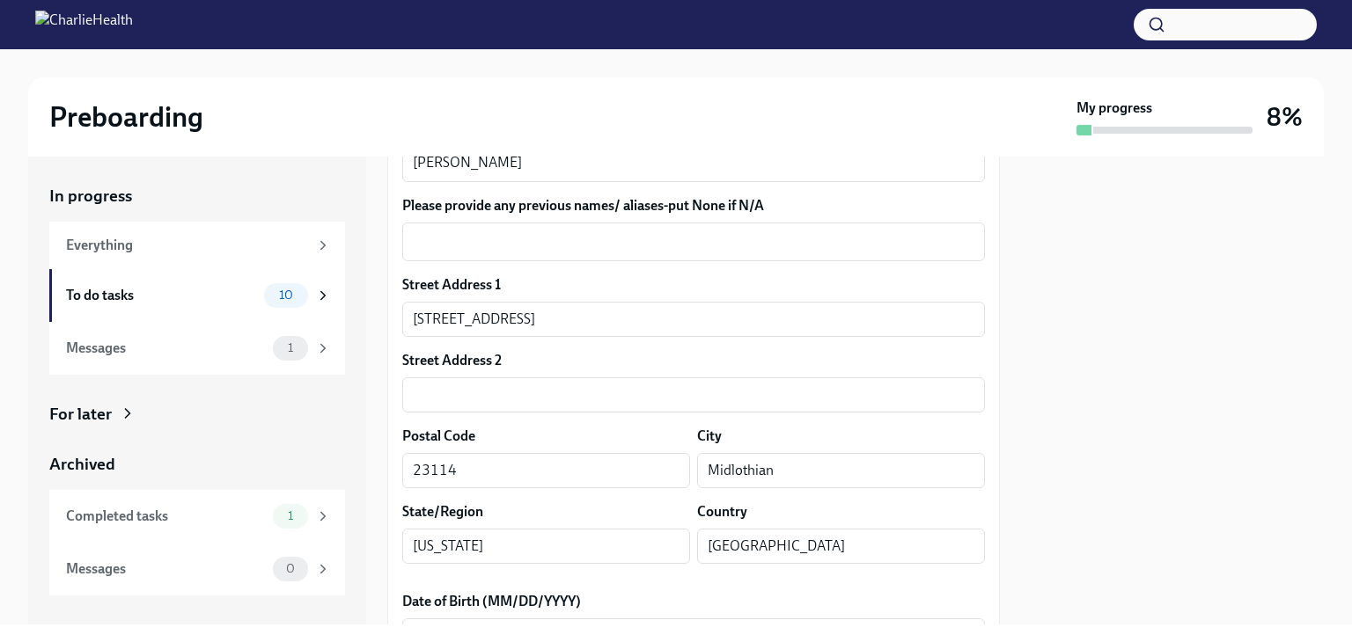
scroll to position [422, 0]
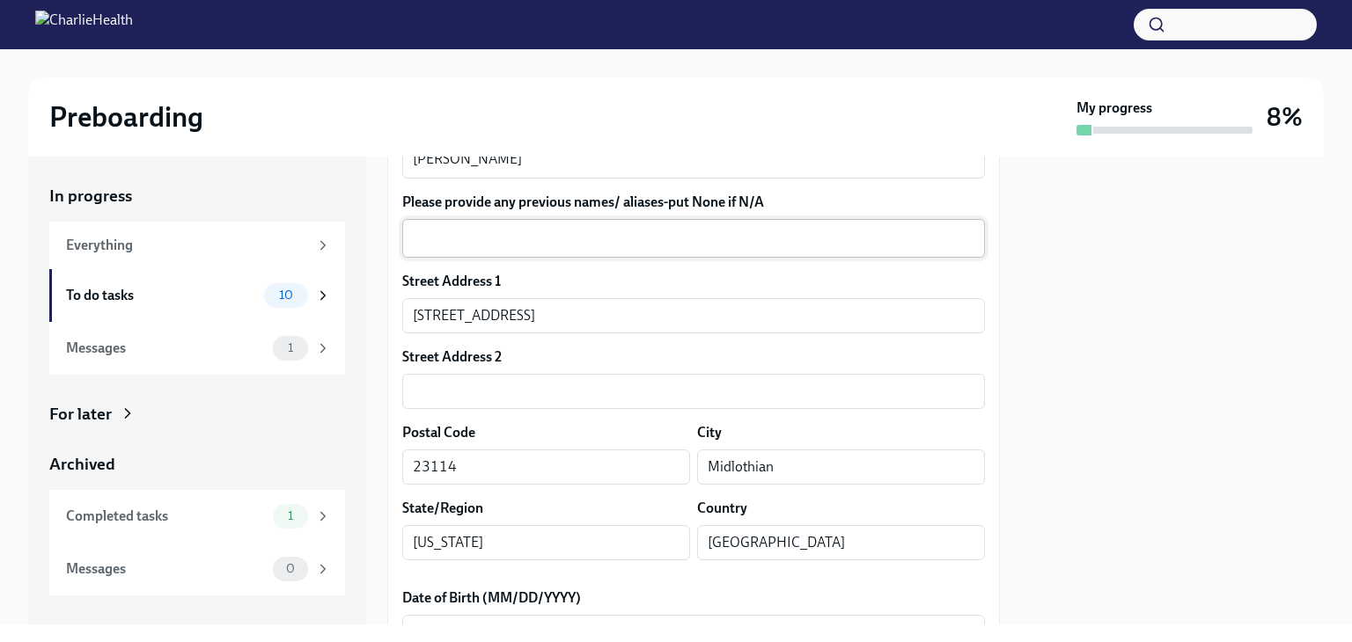
click at [908, 245] on textarea "Please provide any previous names/ aliases-put None if N/A" at bounding box center [693, 238] width 561 height 21
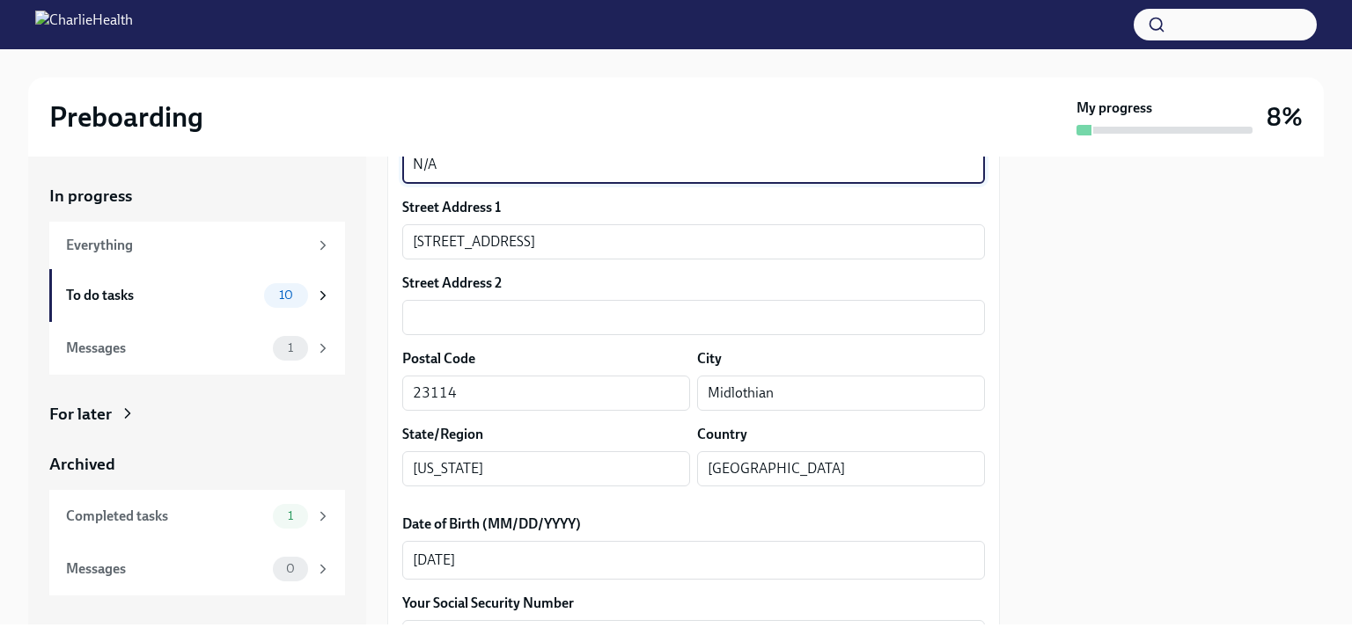
scroll to position [509, 0]
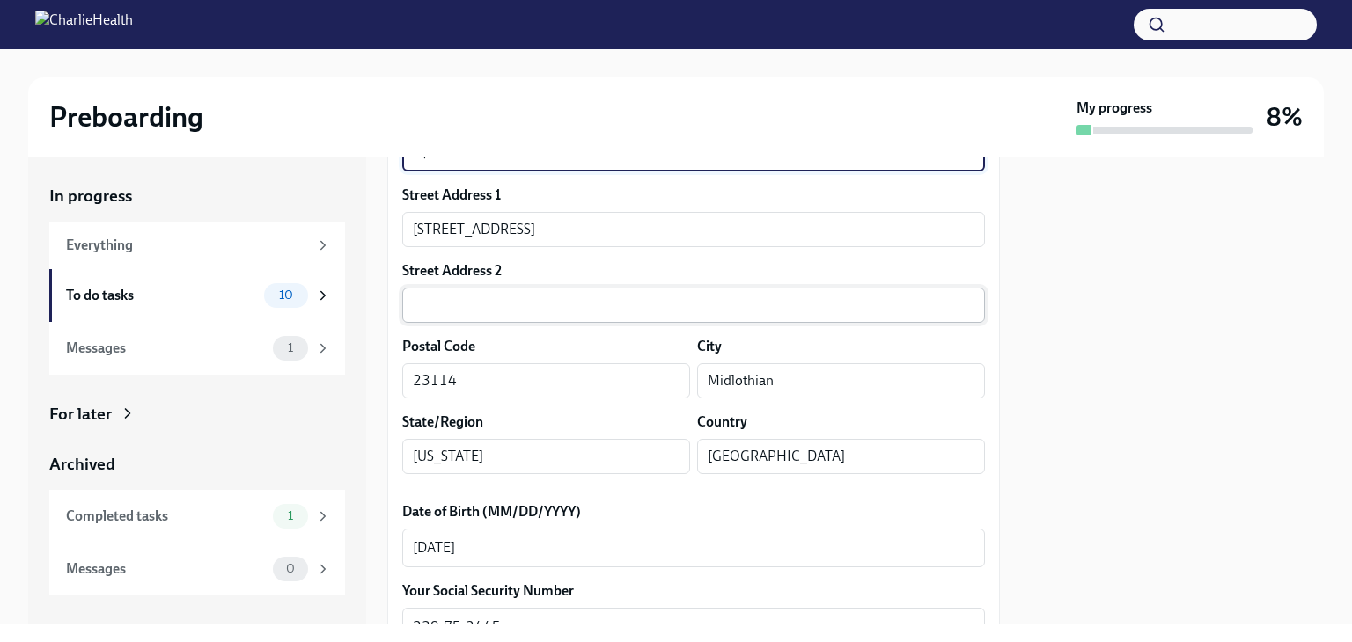
type textarea "N/A"
click at [788, 306] on input "text" at bounding box center [693, 305] width 583 height 35
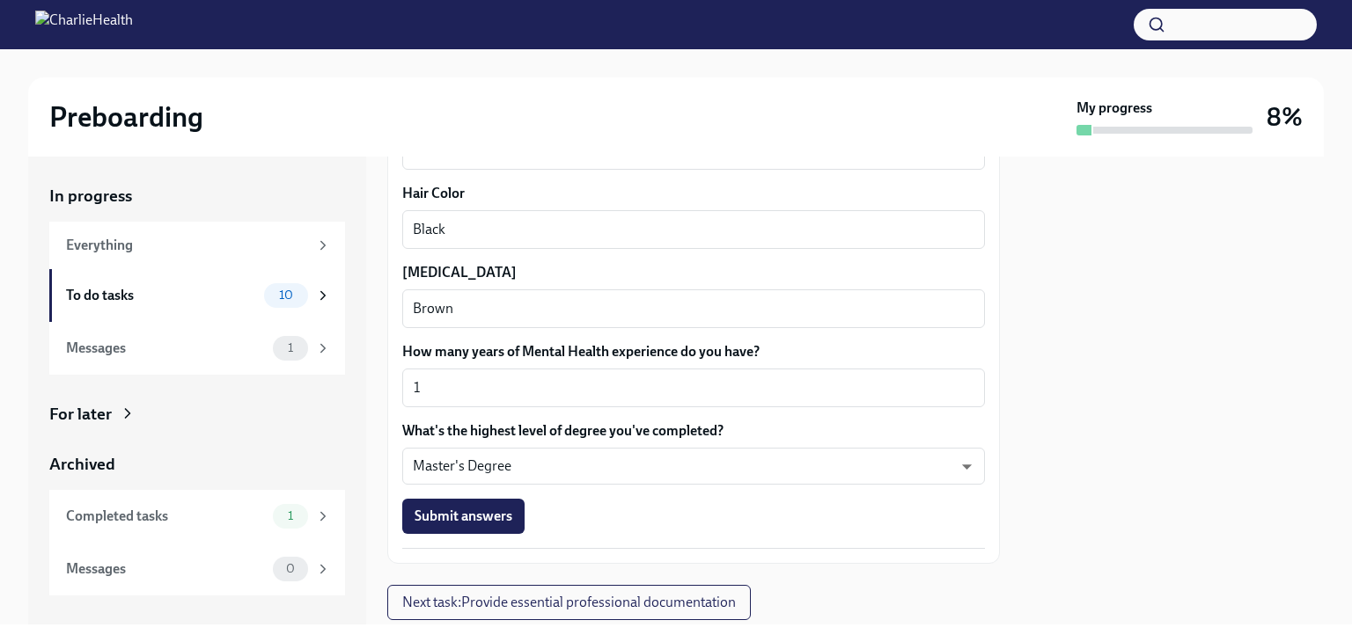
scroll to position [1670, 0]
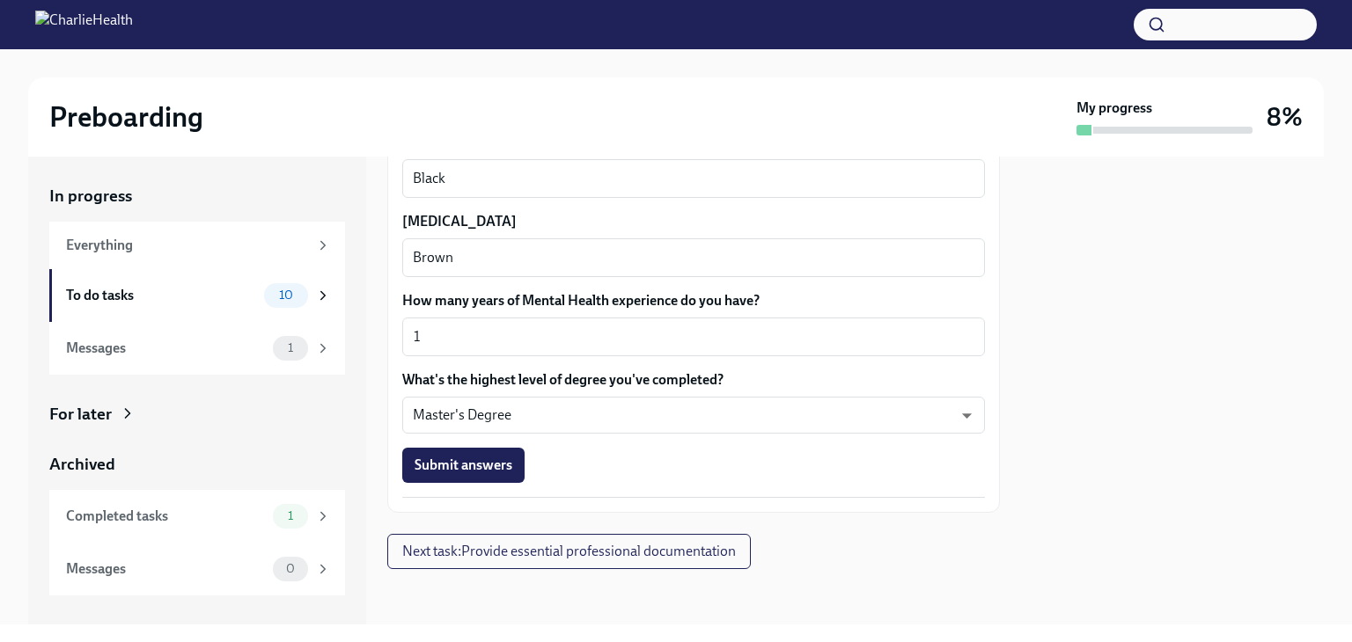
type input "Unit 216"
click at [498, 465] on span "Submit answers" at bounding box center [463, 466] width 98 height 18
